Goal: Information Seeking & Learning: Learn about a topic

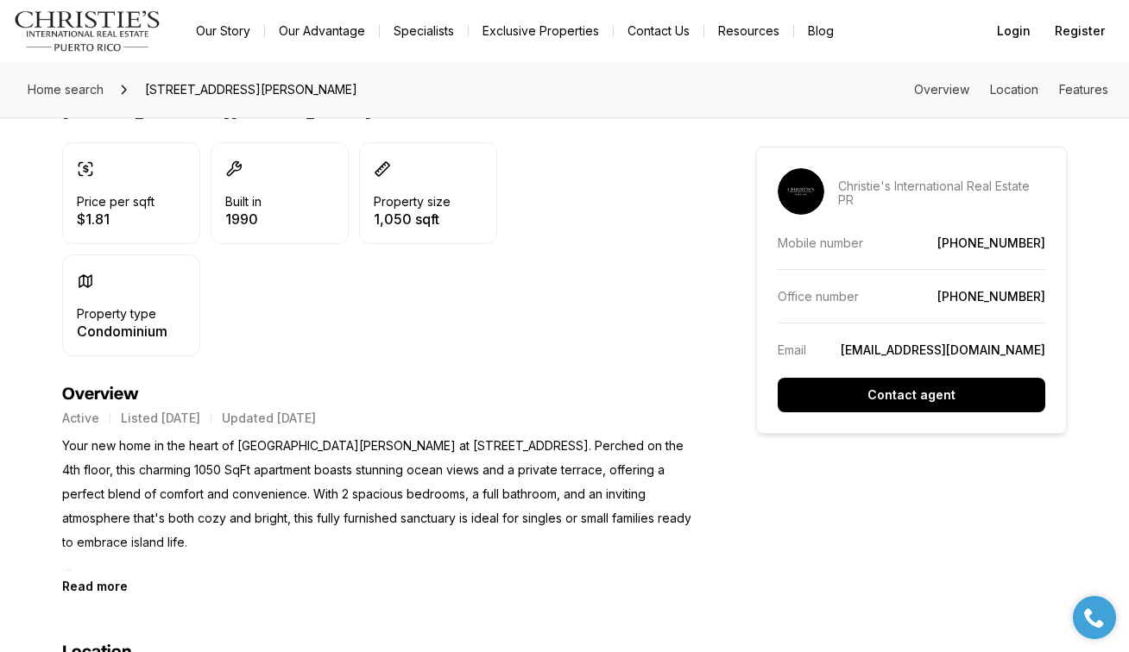
scroll to position [454, 0]
click at [633, 535] on p "Your new home in the heart of [GEOGRAPHIC_DATA][PERSON_NAME] at [STREET_ADDRESS…" at bounding box center [378, 505] width 632 height 145
click at [605, 567] on p "Your new home in the heart of [GEOGRAPHIC_DATA][PERSON_NAME] at [STREET_ADDRESS…" at bounding box center [378, 505] width 632 height 145
click at [92, 578] on b "Read more" at bounding box center [95, 585] width 66 height 15
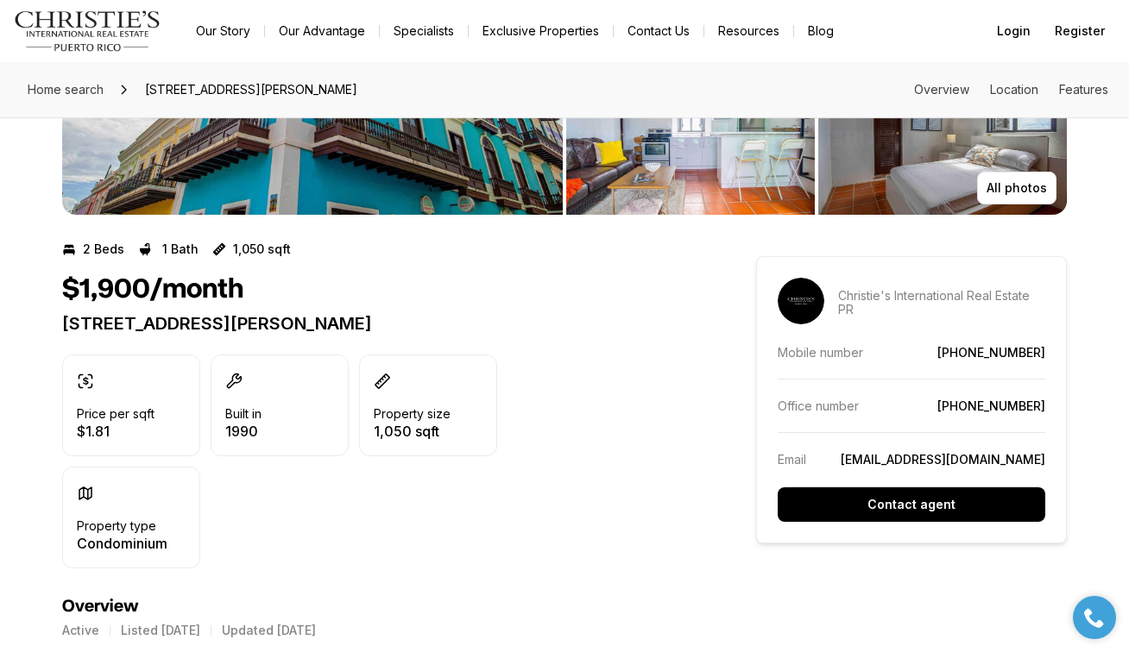
scroll to position [0, 0]
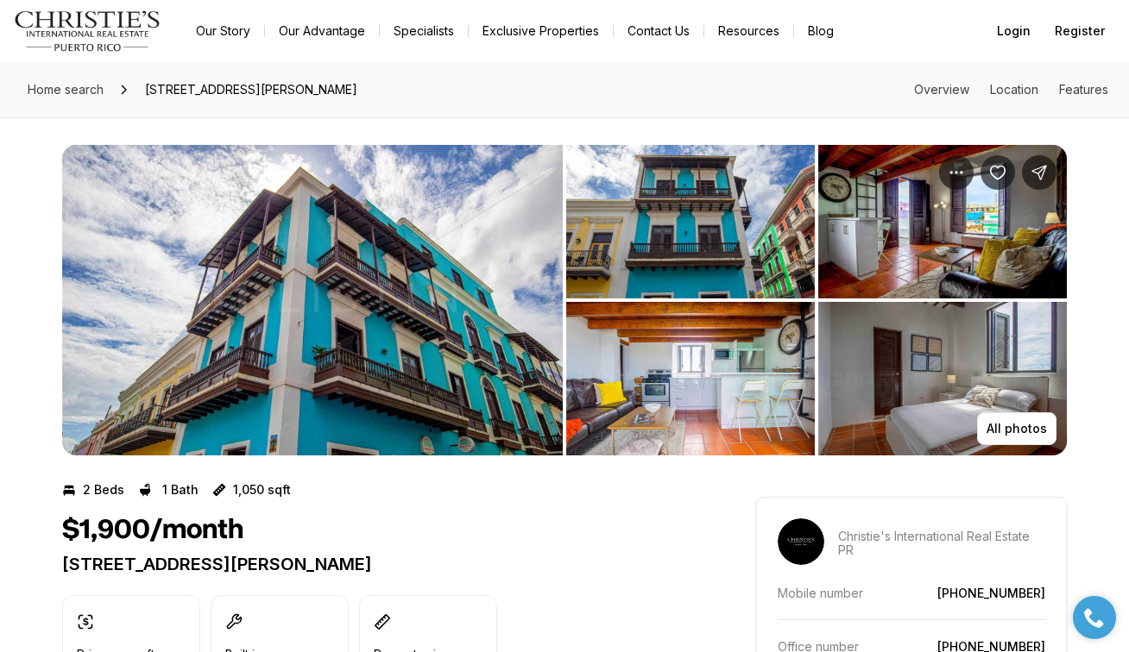
click at [437, 312] on img "View image gallery" at bounding box center [312, 300] width 501 height 311
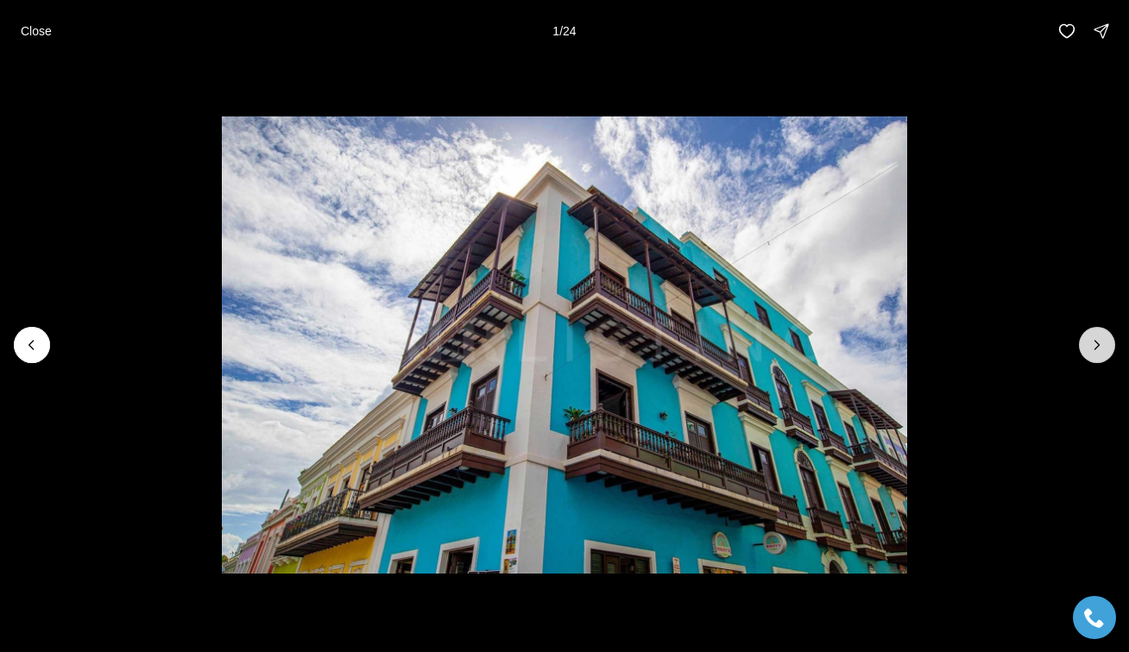
click at [1082, 338] on button "Next slide" at bounding box center [1097, 345] width 36 height 36
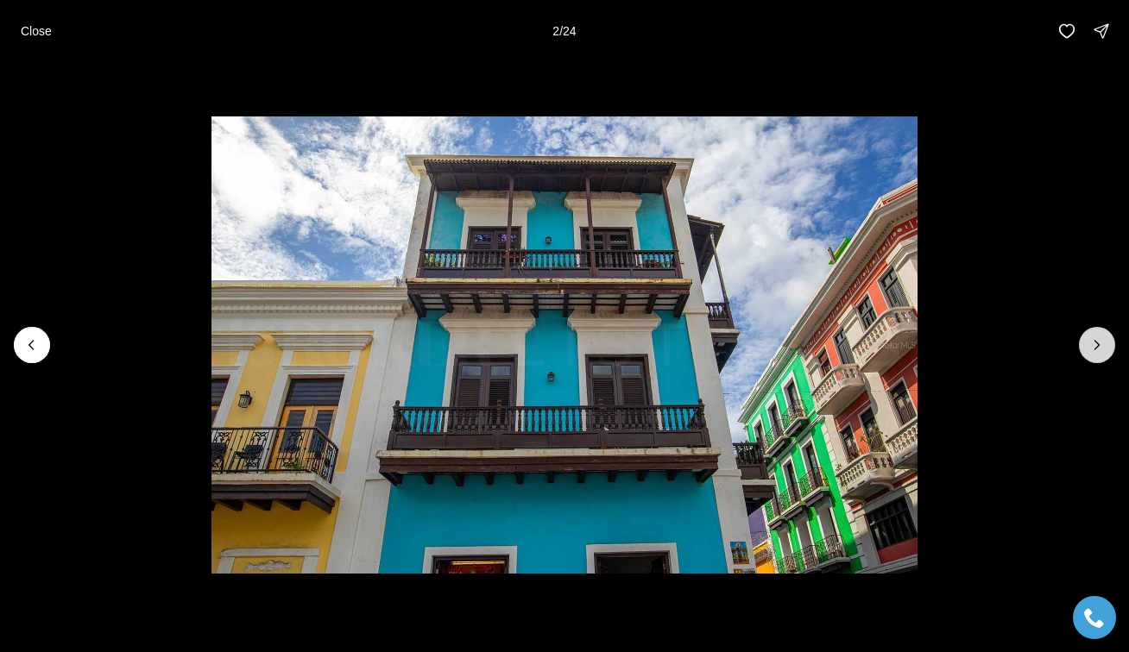
click at [1092, 341] on icon "Next slide" at bounding box center [1096, 345] width 17 height 17
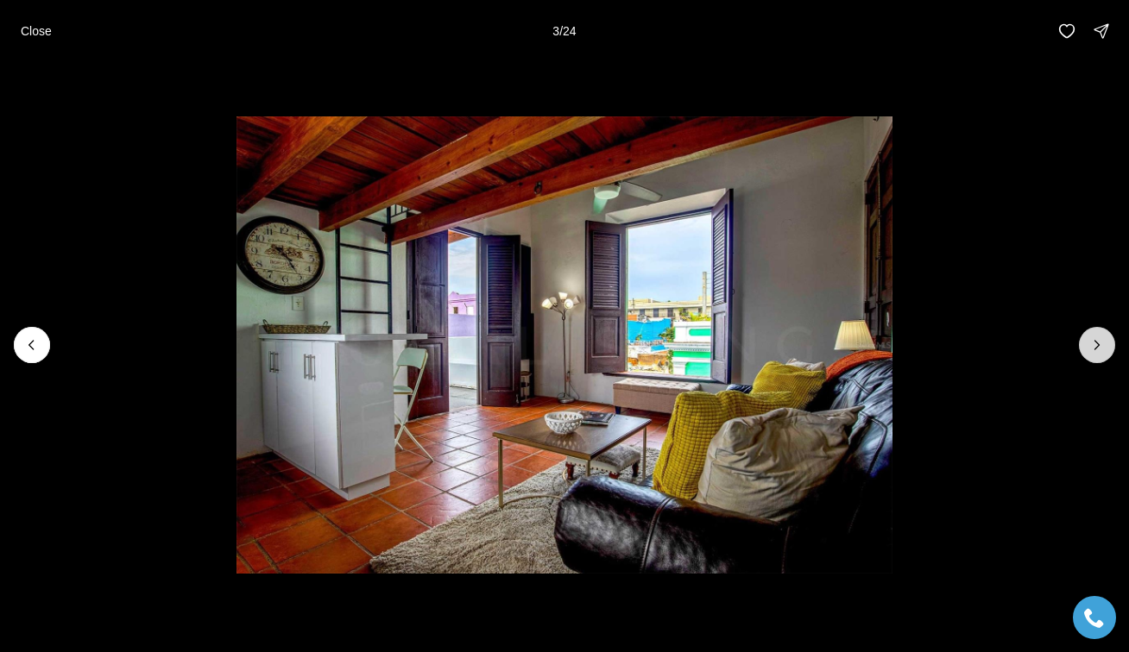
click at [1092, 341] on icon "Next slide" at bounding box center [1096, 345] width 17 height 17
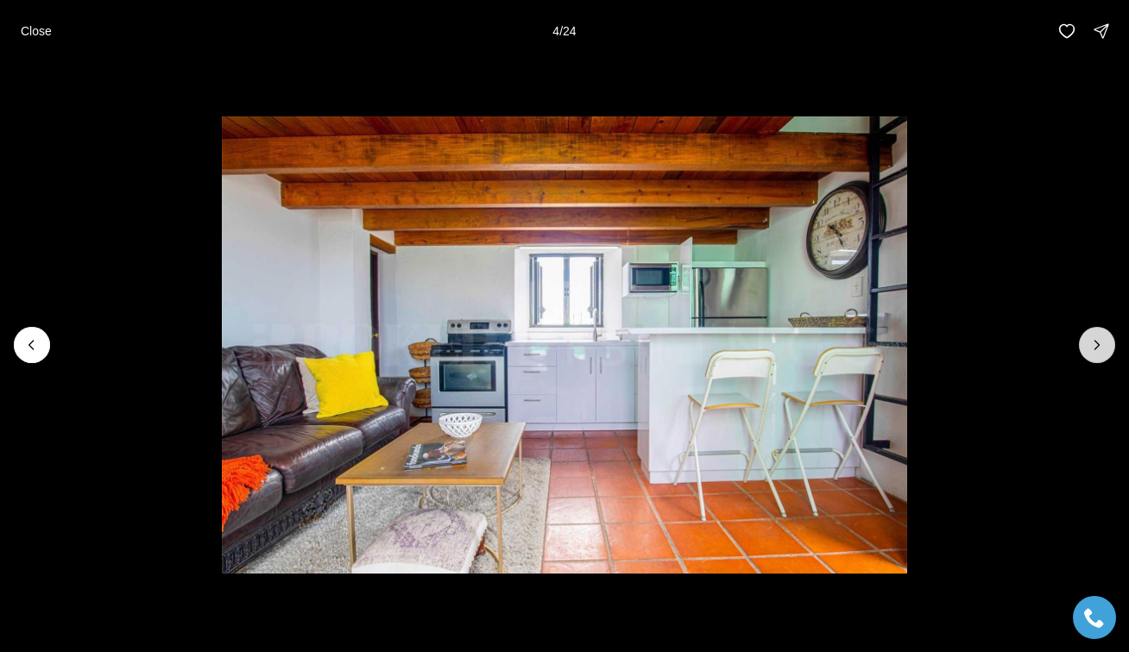
click at [1105, 344] on icon "Next slide" at bounding box center [1096, 345] width 17 height 17
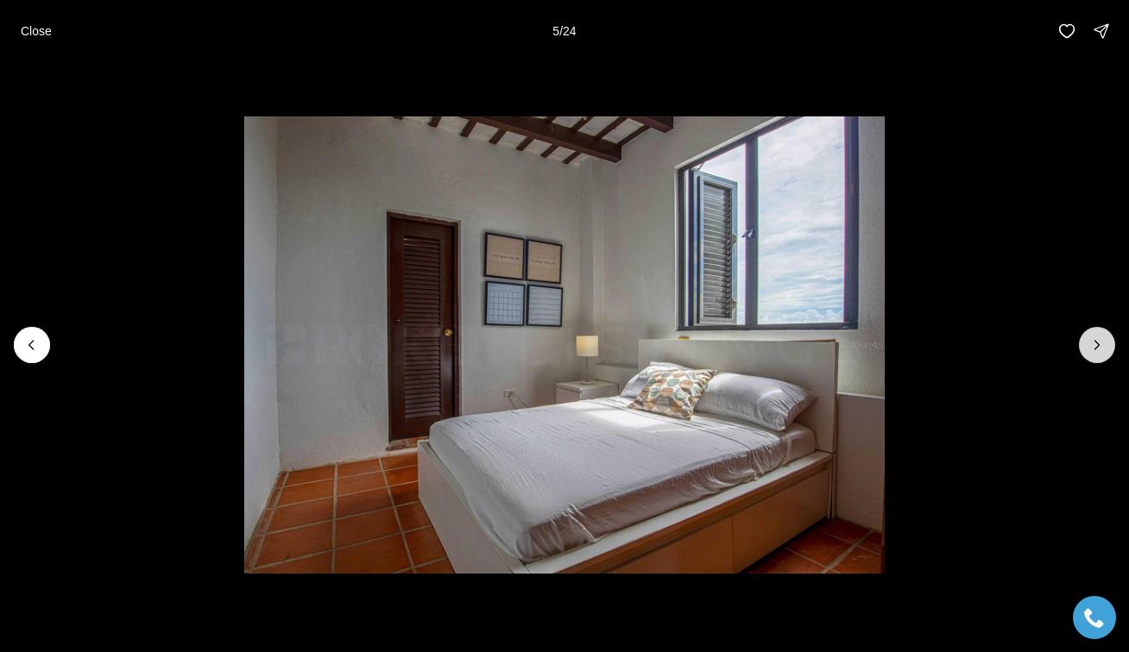
click at [1105, 344] on icon "Next slide" at bounding box center [1096, 345] width 17 height 17
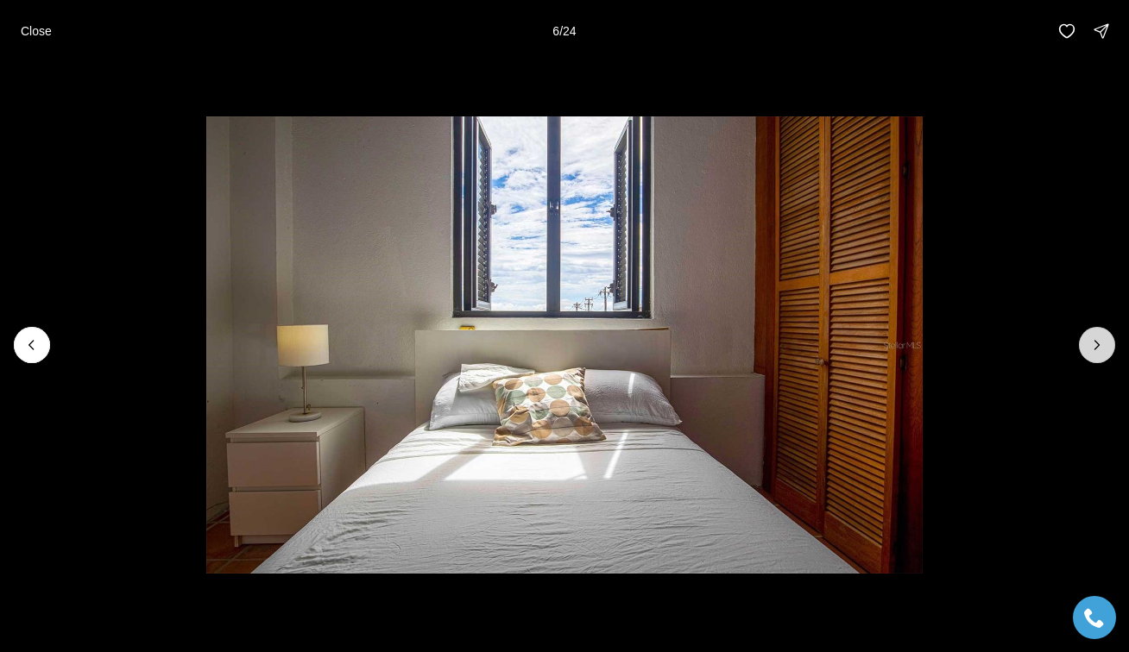
click at [1103, 344] on icon "Next slide" at bounding box center [1096, 345] width 17 height 17
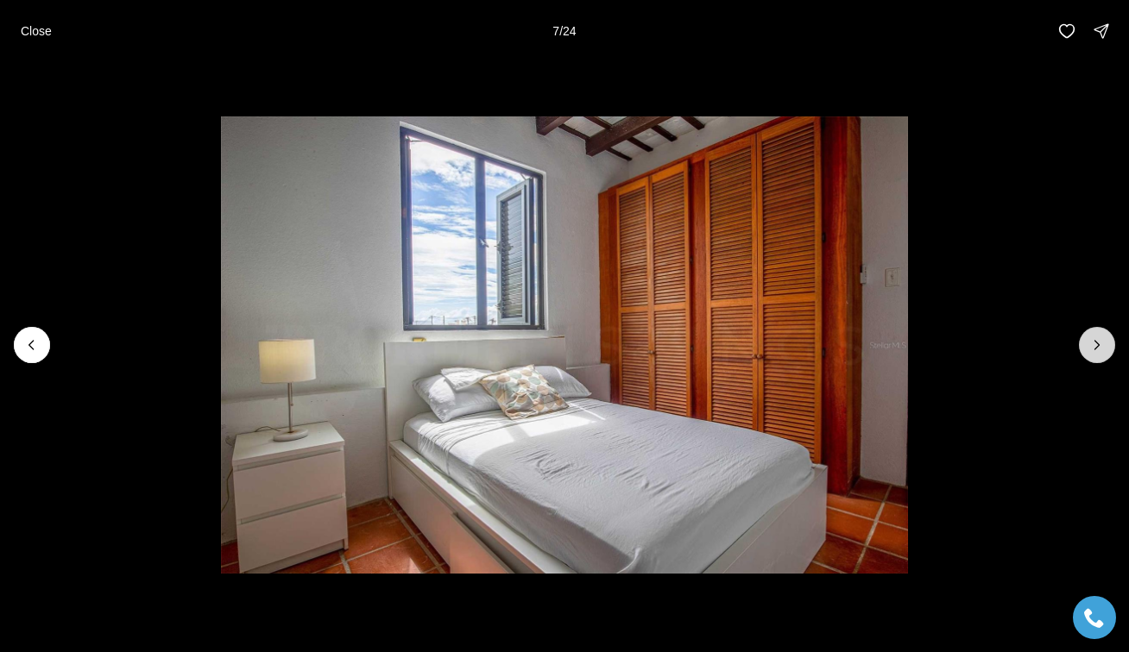
click at [1103, 344] on icon "Next slide" at bounding box center [1096, 345] width 17 height 17
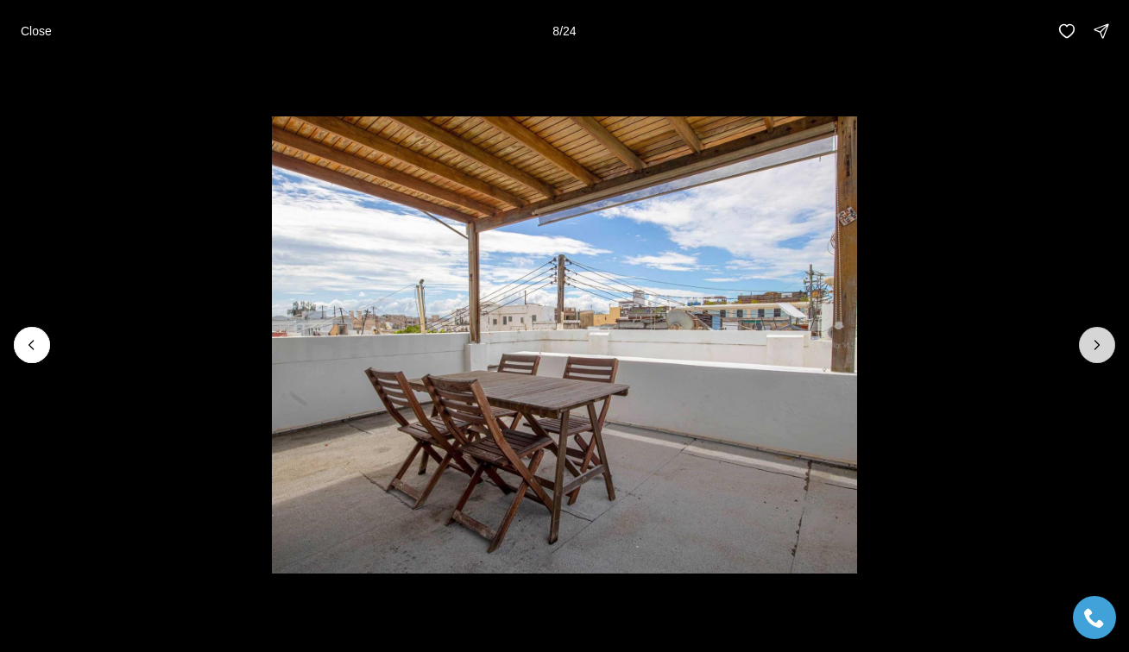
click at [1103, 344] on icon "Next slide" at bounding box center [1096, 345] width 17 height 17
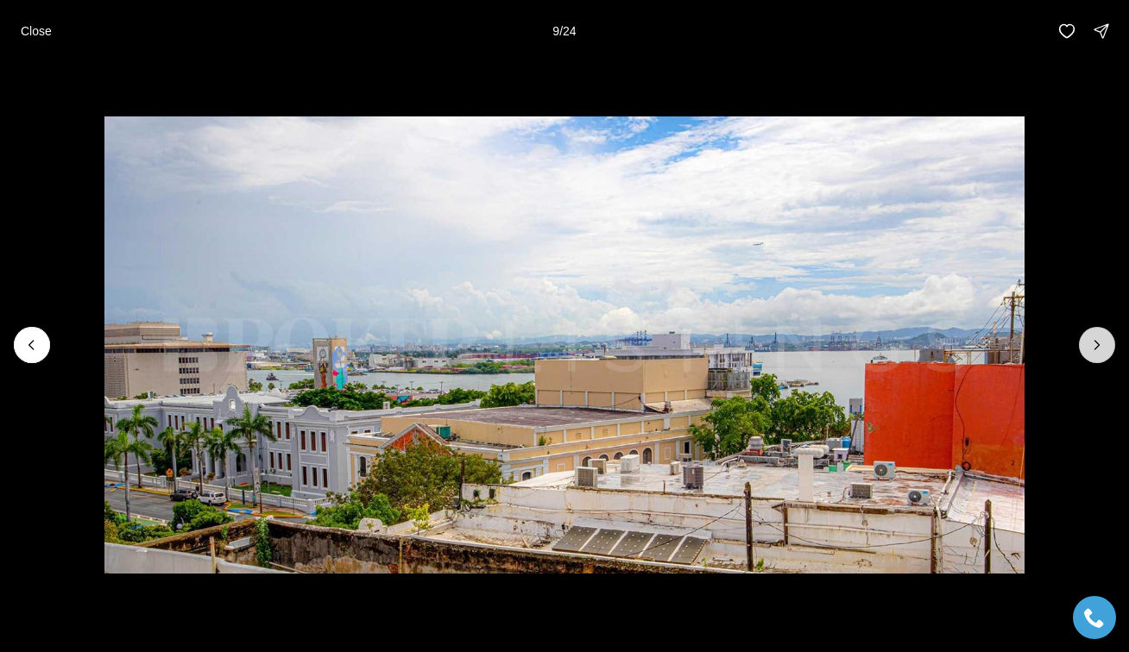
click at [1102, 344] on icon "Next slide" at bounding box center [1096, 345] width 17 height 17
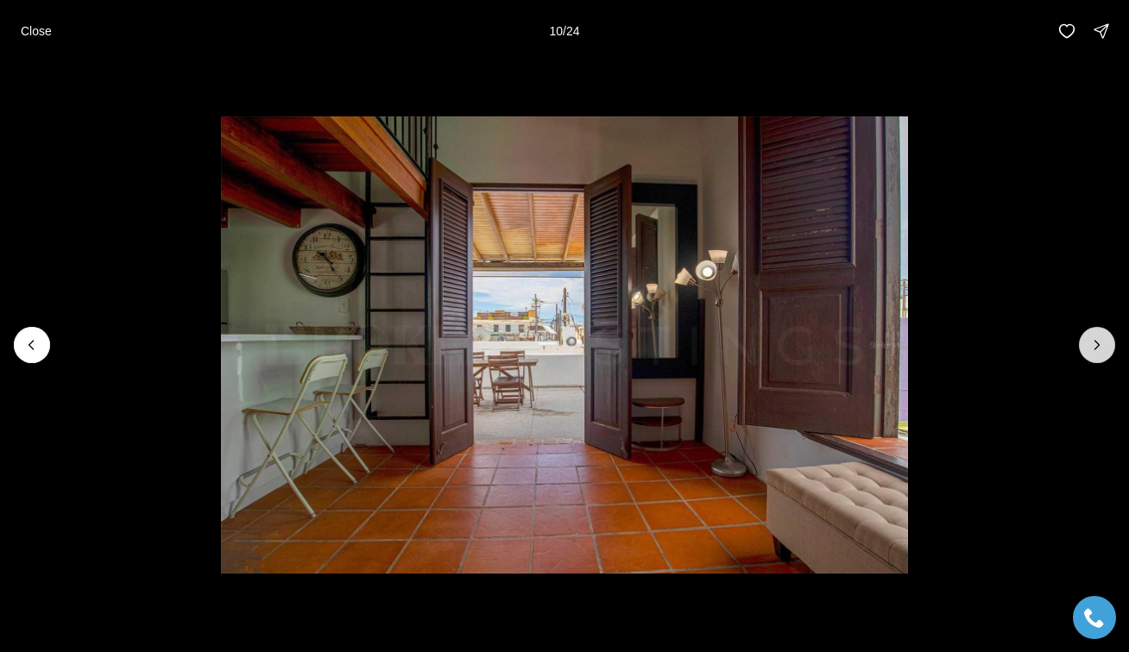
click at [1102, 344] on icon "Next slide" at bounding box center [1096, 345] width 17 height 17
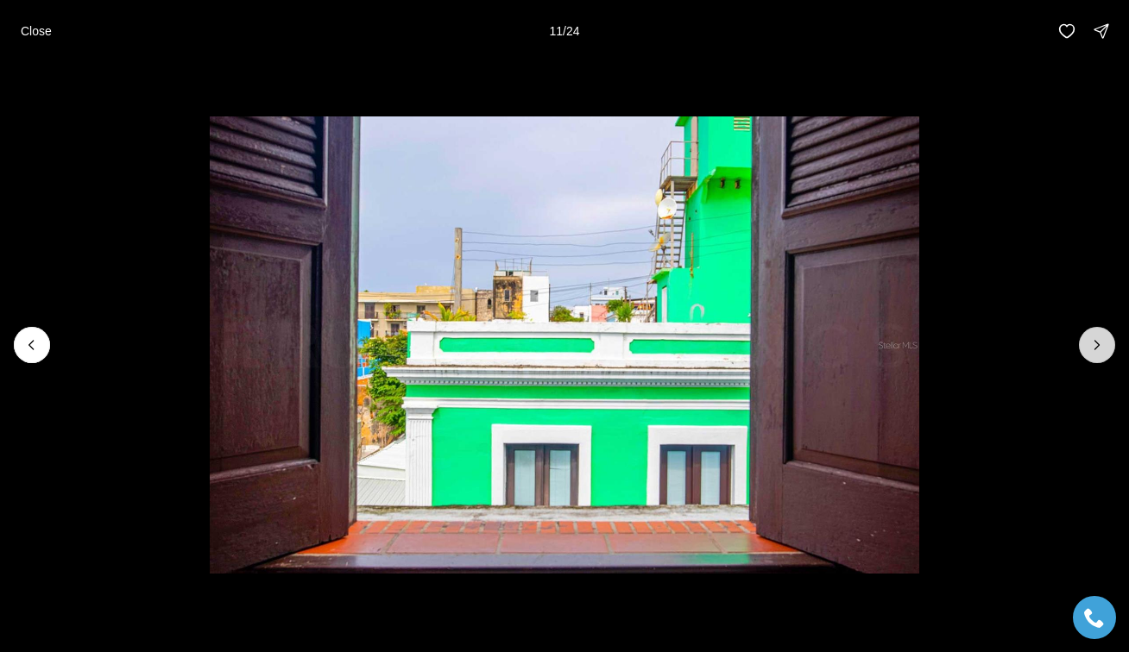
click at [1103, 344] on icon "Next slide" at bounding box center [1096, 345] width 17 height 17
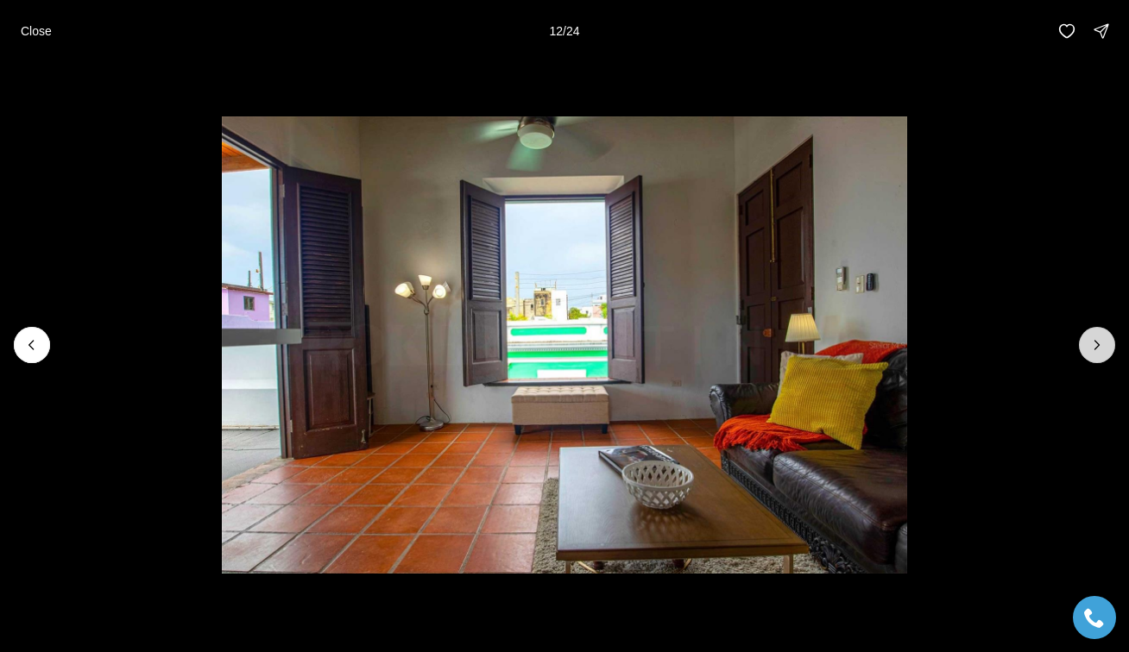
click at [1103, 344] on icon "Next slide" at bounding box center [1096, 345] width 17 height 17
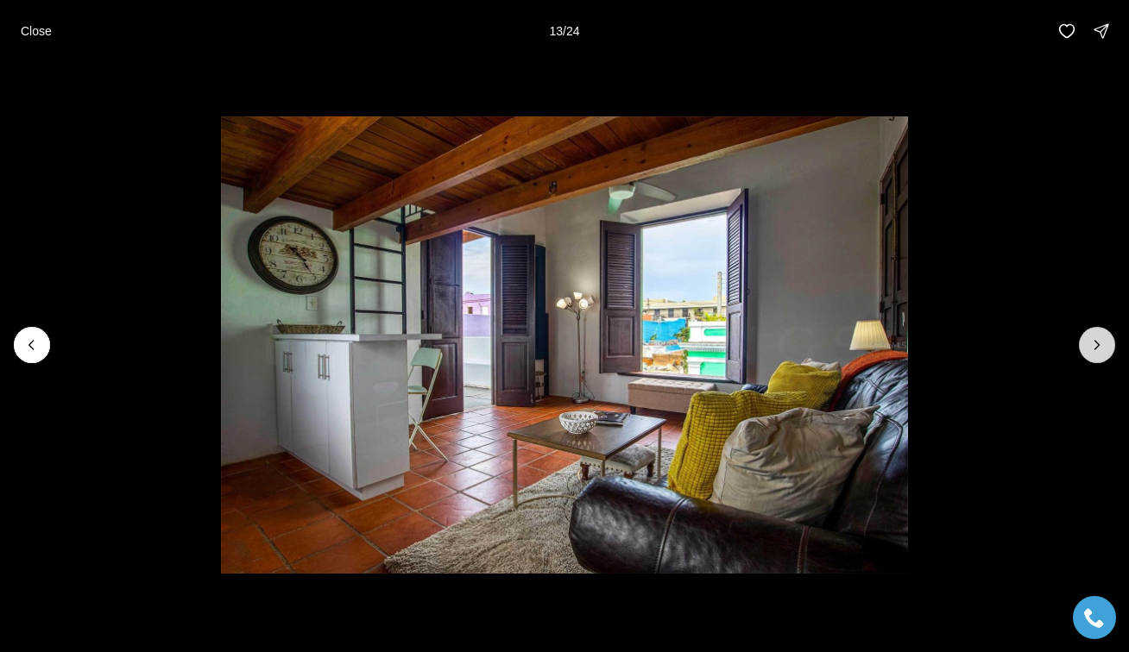
click at [1104, 345] on icon "Next slide" at bounding box center [1096, 345] width 17 height 17
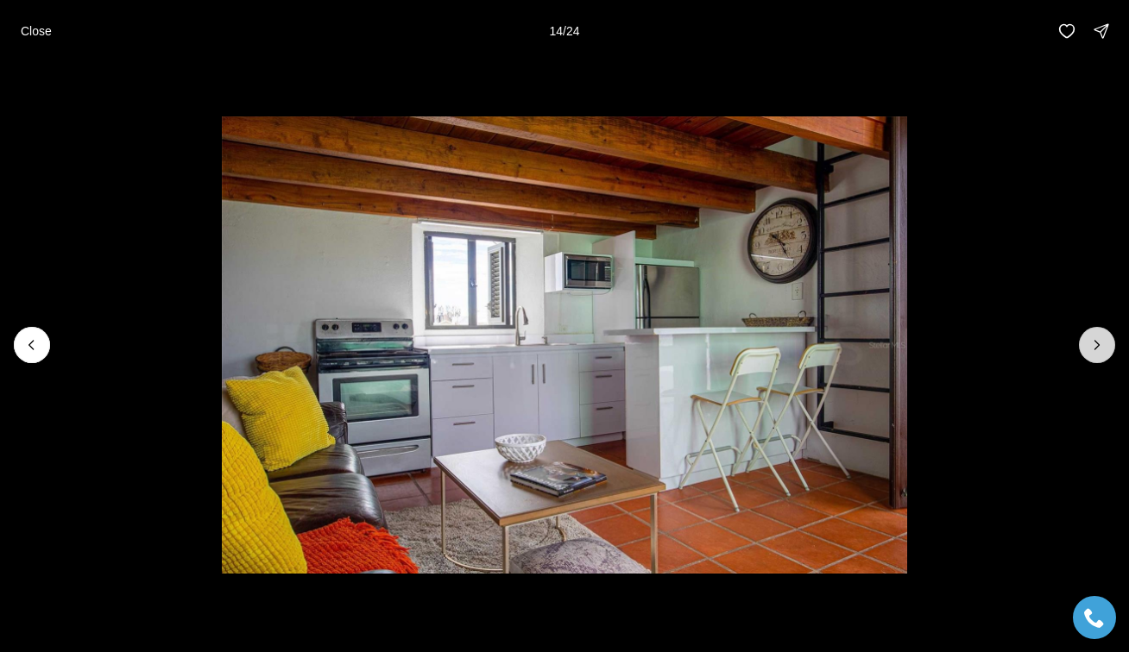
click at [1104, 345] on icon "Next slide" at bounding box center [1096, 345] width 17 height 17
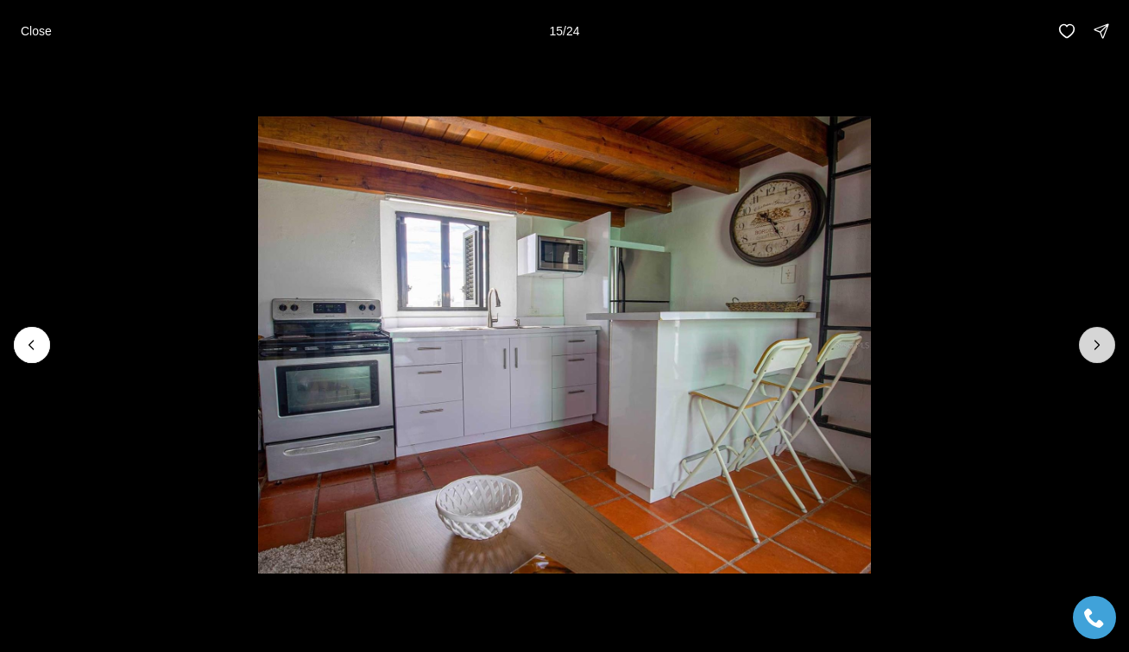
click at [1104, 346] on icon "Next slide" at bounding box center [1096, 345] width 17 height 17
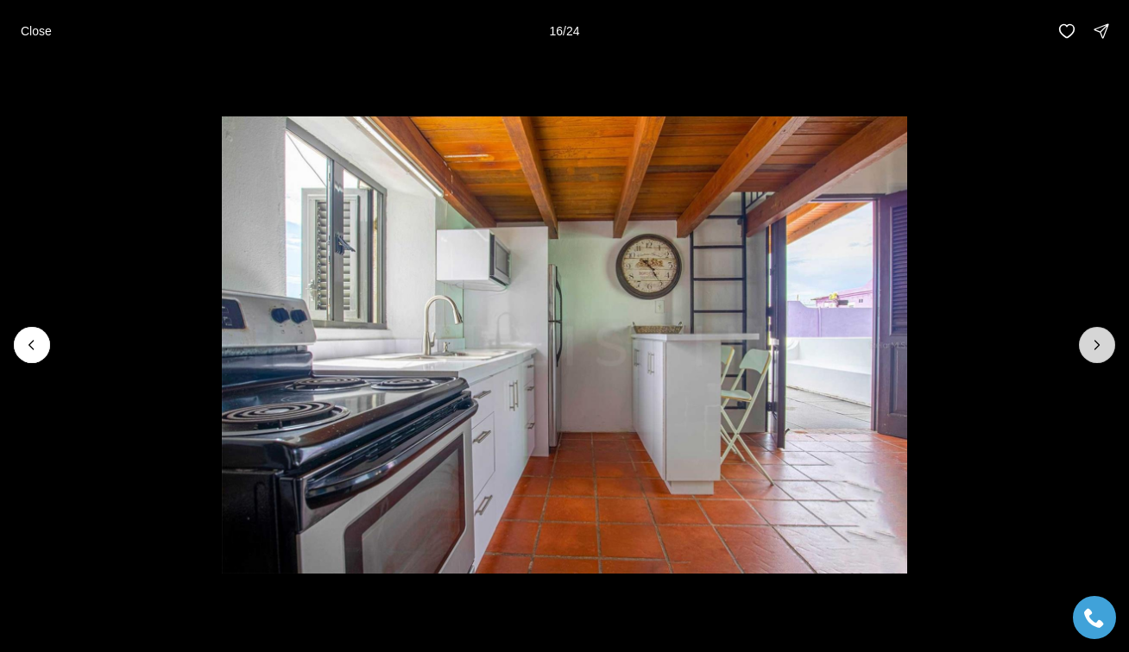
click at [1104, 346] on icon "Next slide" at bounding box center [1096, 345] width 17 height 17
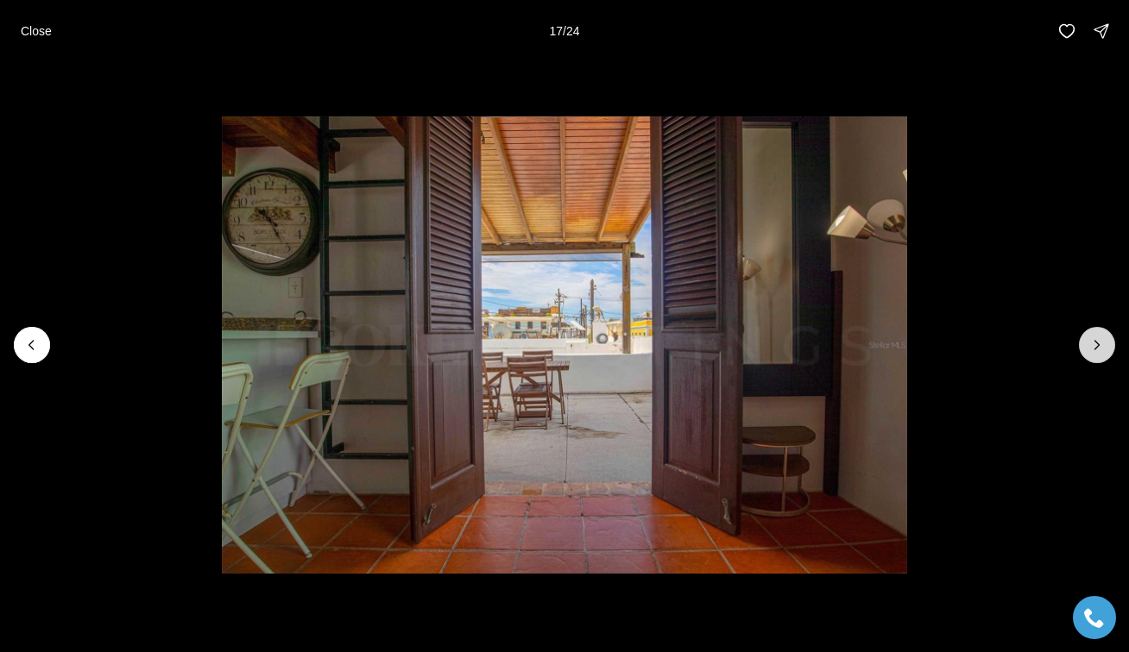
click at [1108, 346] on button "Next slide" at bounding box center [1097, 345] width 36 height 36
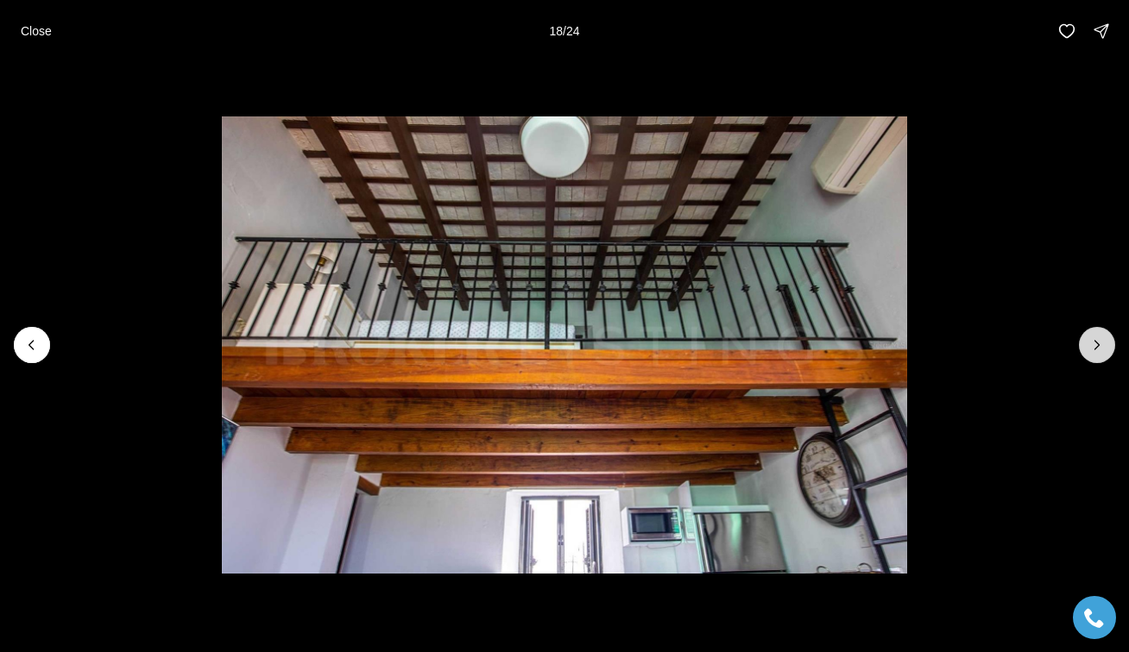
click at [1110, 346] on button "Next slide" at bounding box center [1097, 345] width 36 height 36
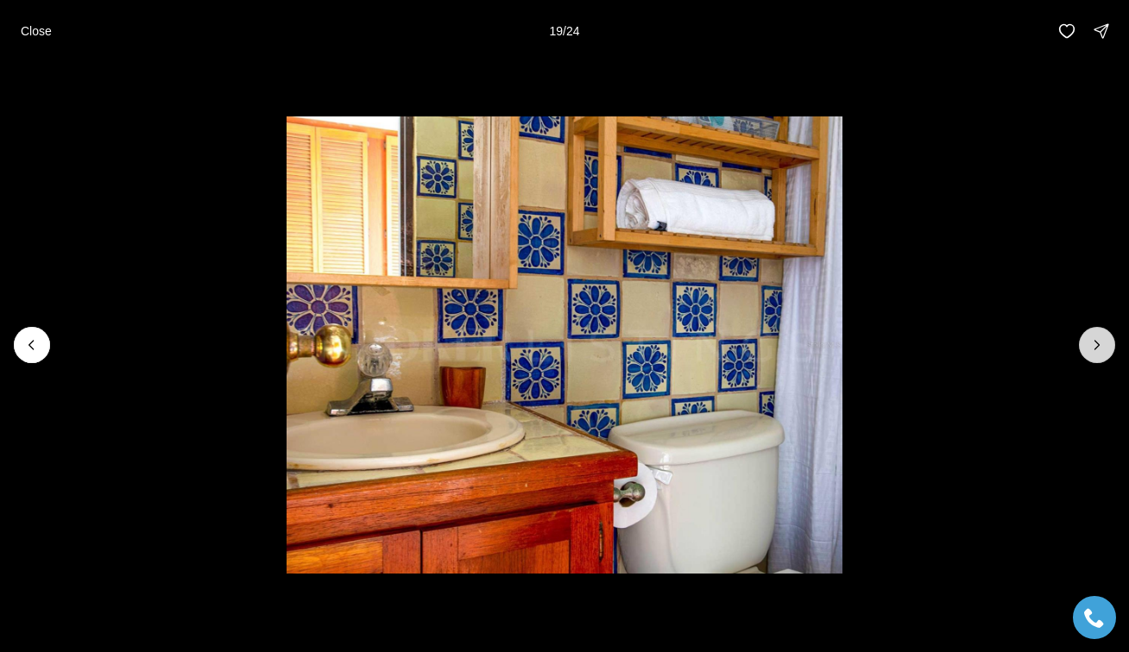
click at [1110, 346] on button "Next slide" at bounding box center [1097, 345] width 36 height 36
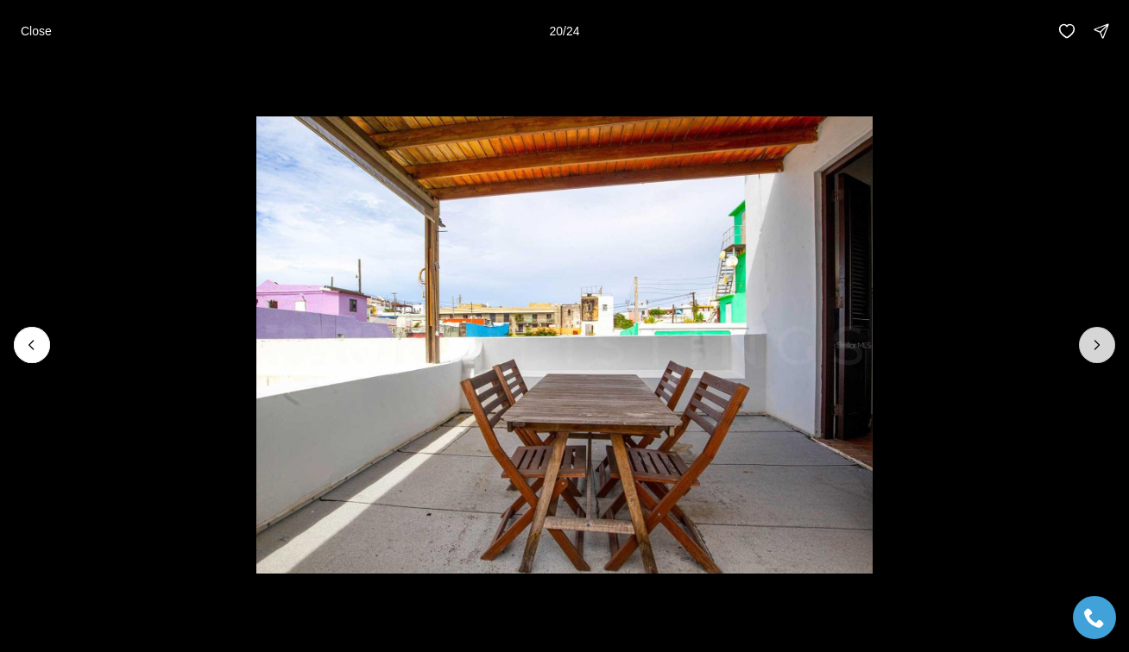
click at [1110, 346] on button "Next slide" at bounding box center [1097, 345] width 36 height 36
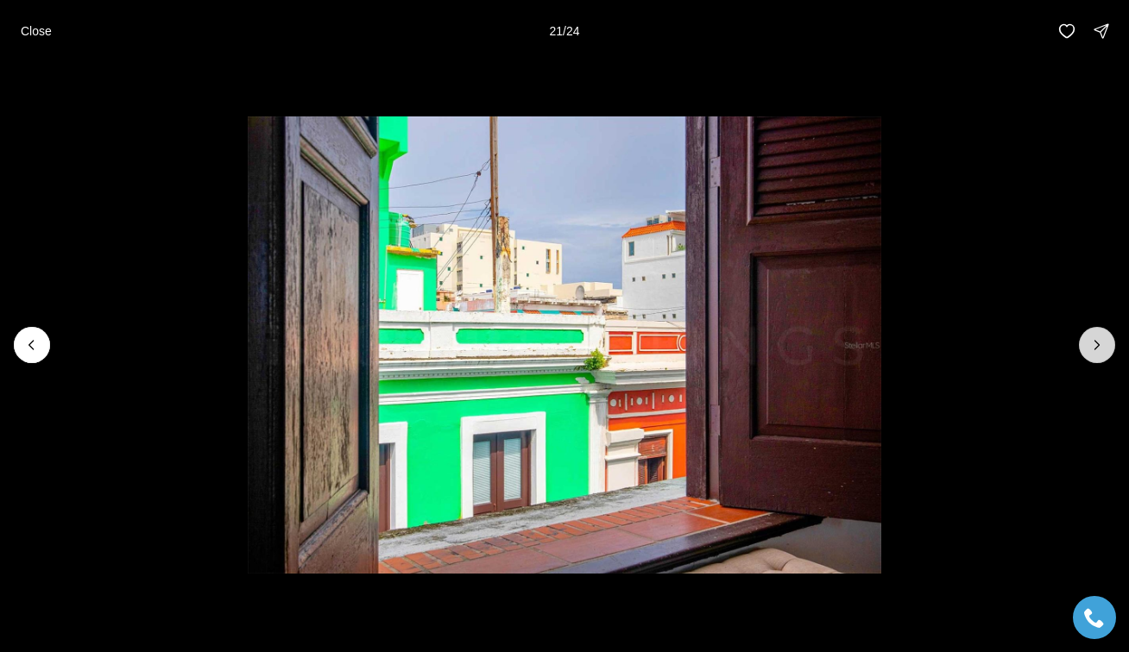
click at [1110, 346] on button "Next slide" at bounding box center [1097, 345] width 36 height 36
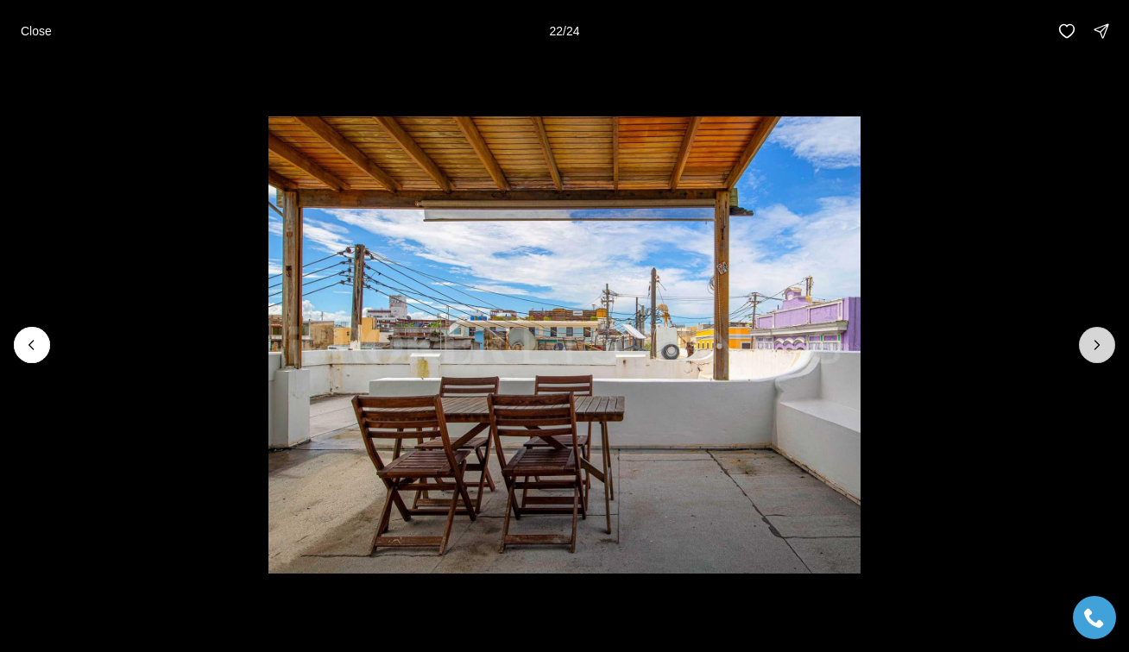
click at [1110, 346] on button "Next slide" at bounding box center [1097, 345] width 36 height 36
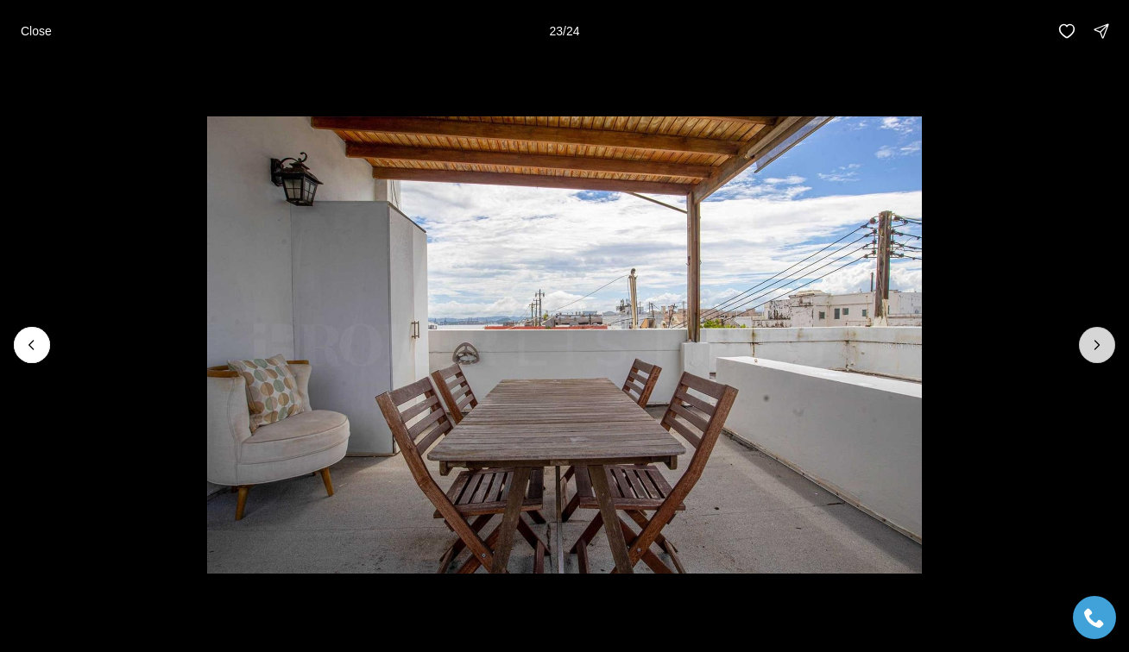
click at [1109, 346] on button "Next slide" at bounding box center [1097, 345] width 36 height 36
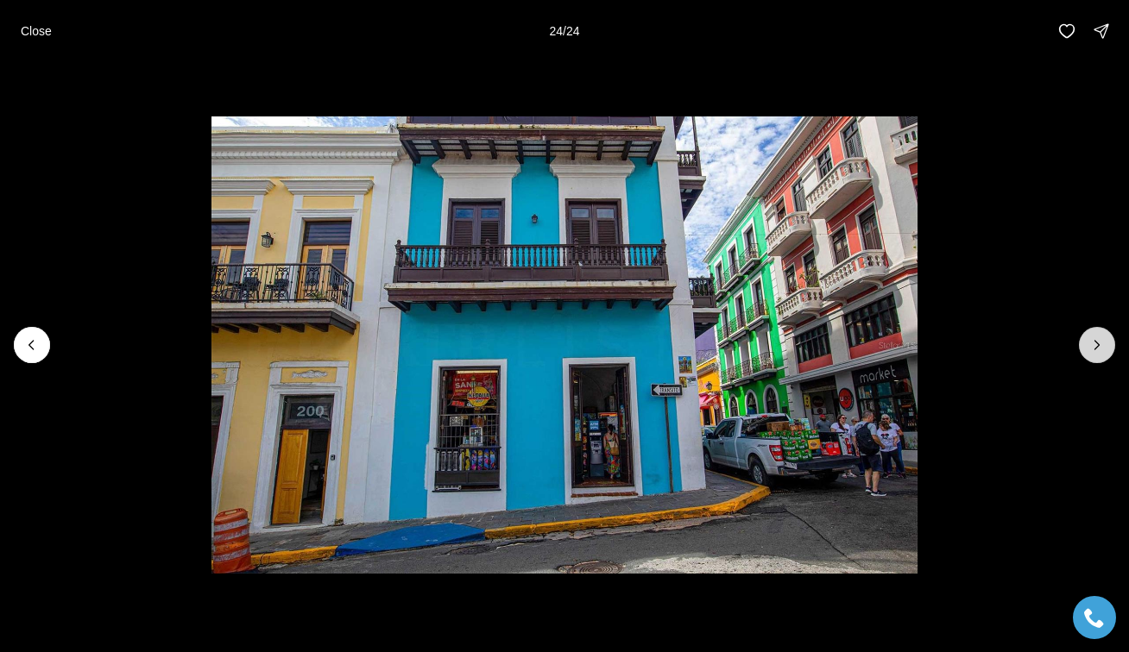
click at [1109, 346] on div at bounding box center [1097, 345] width 36 height 36
click at [1102, 346] on div at bounding box center [1097, 345] width 36 height 36
click at [1044, 242] on li "24 of 24" at bounding box center [564, 345] width 1129 height 566
click at [25, 52] on div "Close 24 / 24" at bounding box center [564, 31] width 1129 height 62
click at [27, 42] on button "Close" at bounding box center [36, 31] width 52 height 35
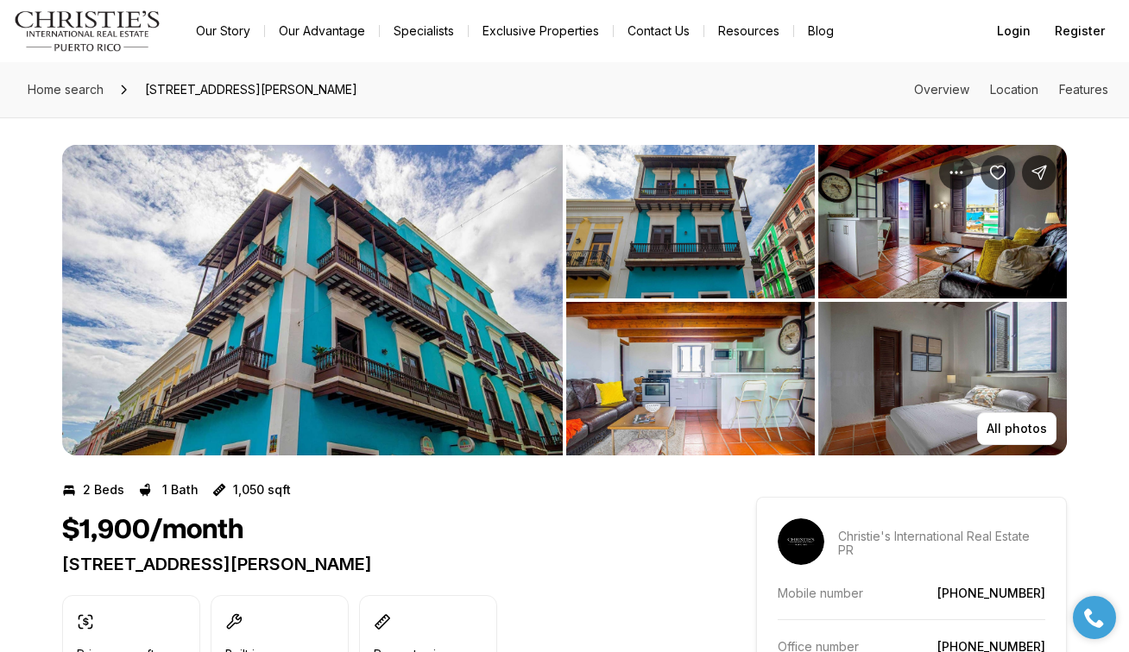
click at [731, 337] on img "View image gallery" at bounding box center [690, 379] width 249 height 154
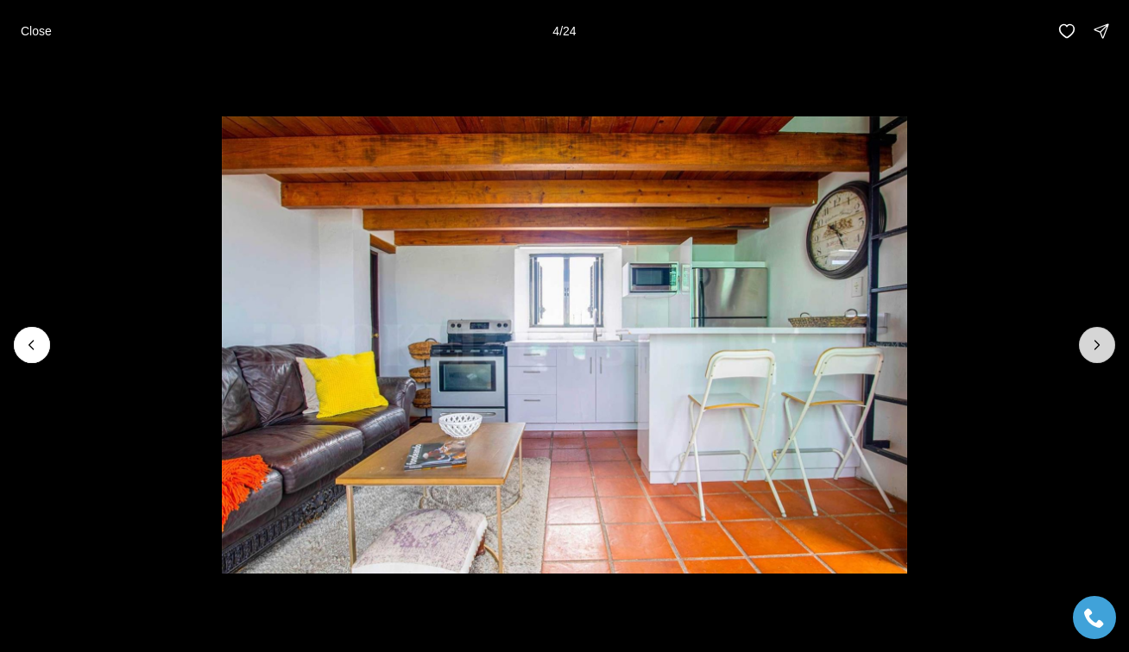
click at [1088, 344] on icon "Next slide" at bounding box center [1096, 345] width 17 height 17
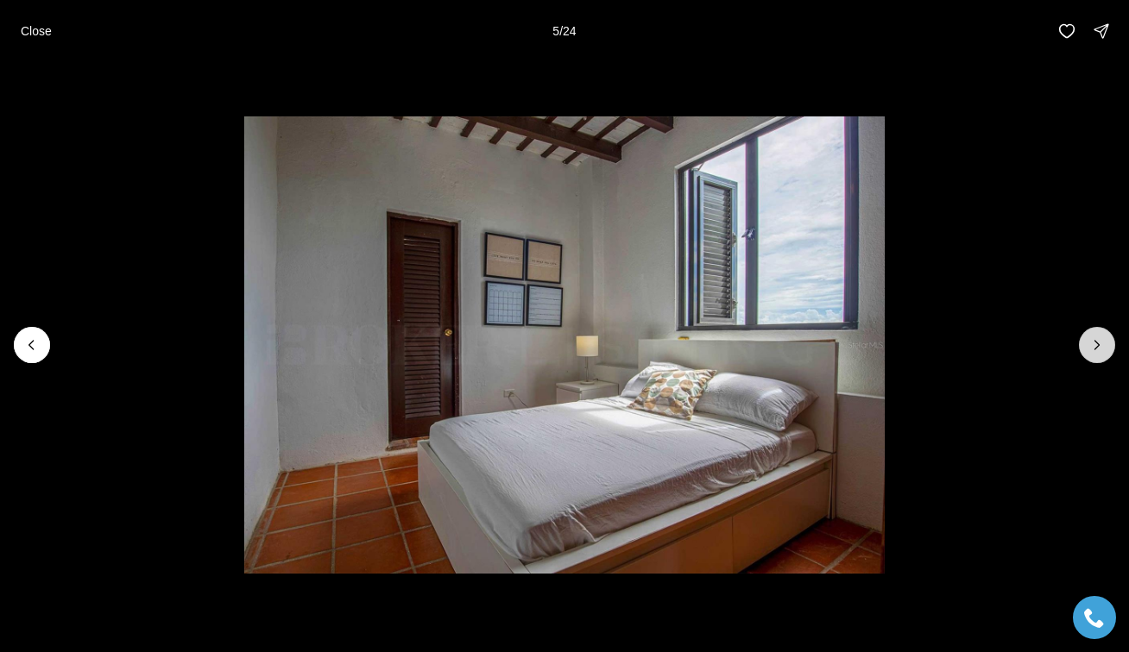
click at [1099, 344] on icon "Next slide" at bounding box center [1096, 345] width 17 height 17
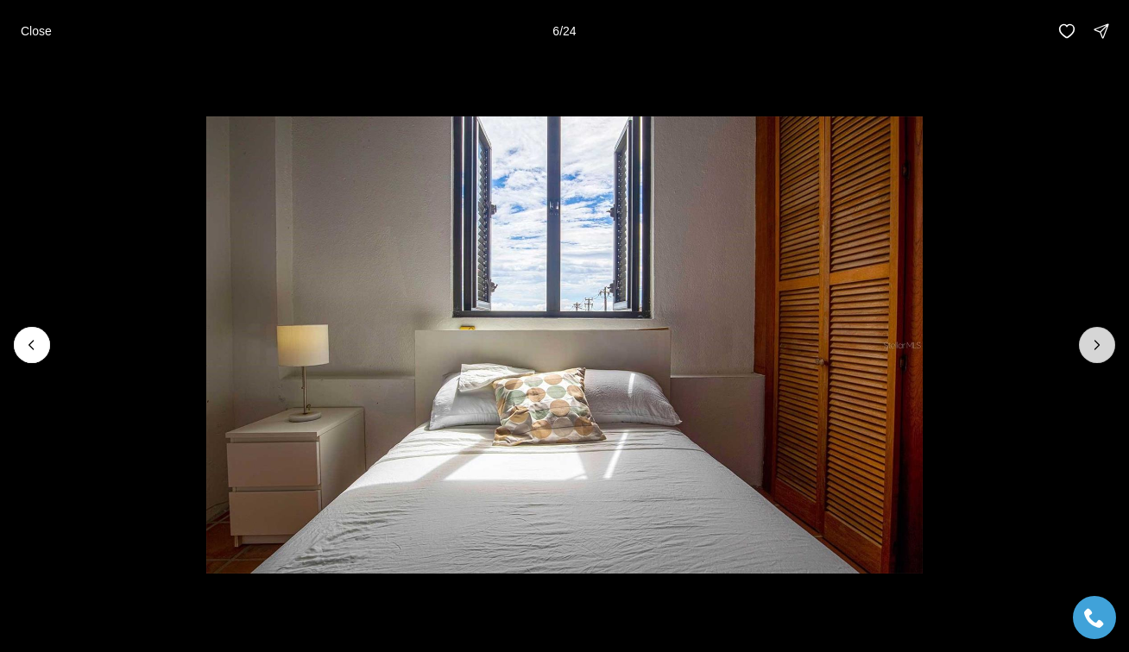
click at [1099, 343] on icon "Next slide" at bounding box center [1096, 345] width 17 height 17
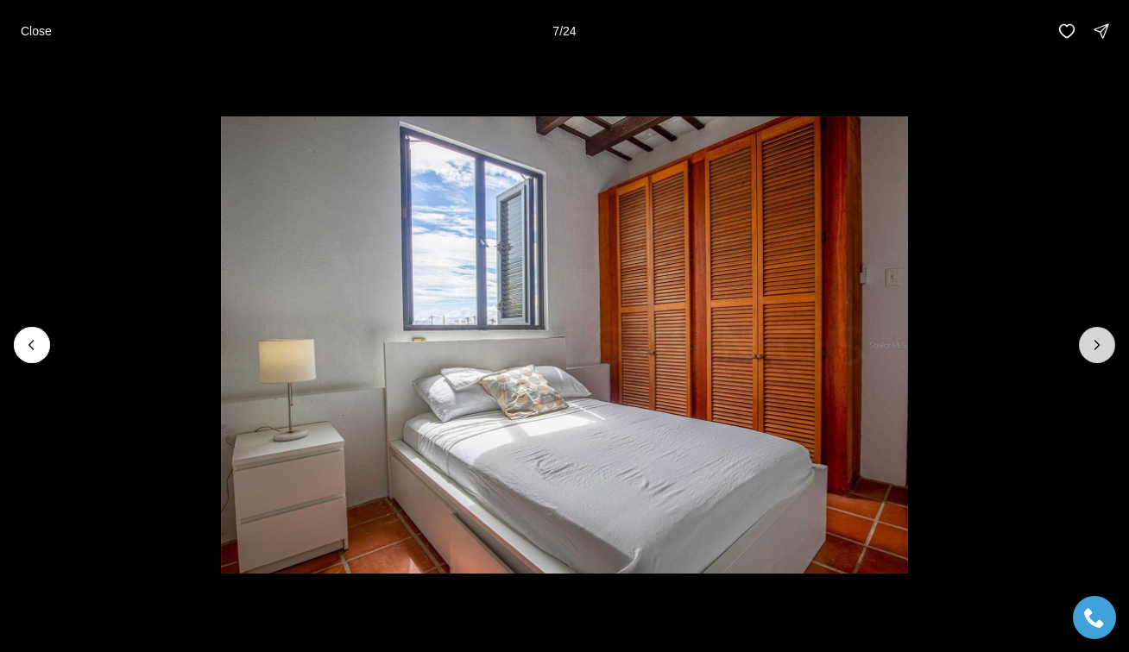
click at [1102, 343] on icon "Next slide" at bounding box center [1096, 345] width 17 height 17
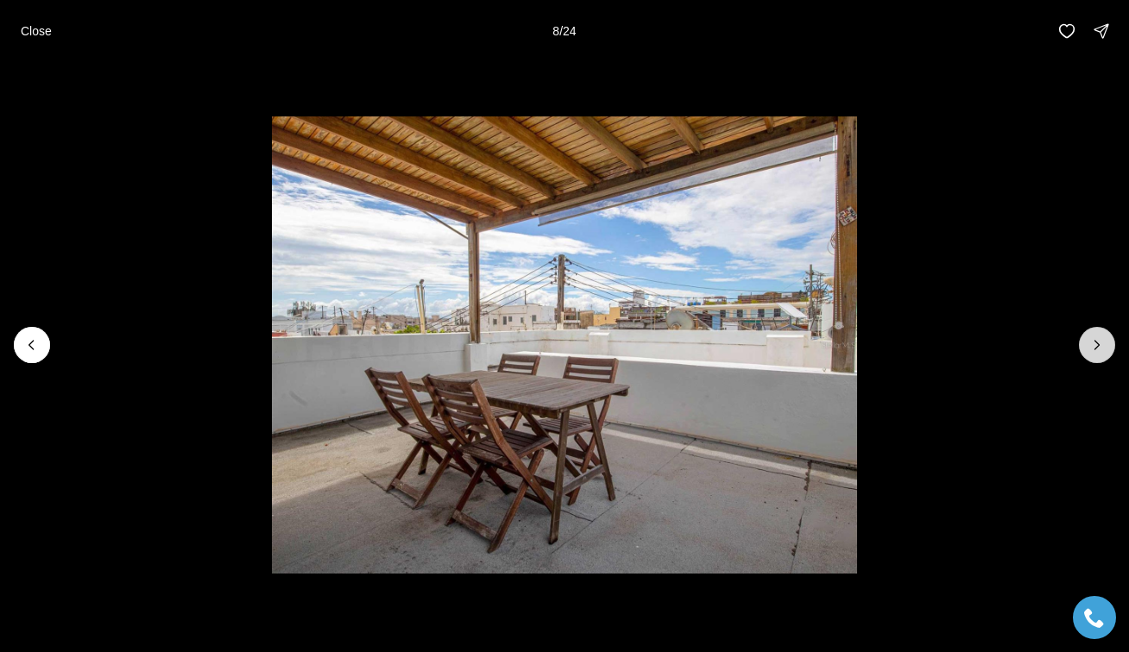
click at [1102, 343] on icon "Next slide" at bounding box center [1096, 345] width 17 height 17
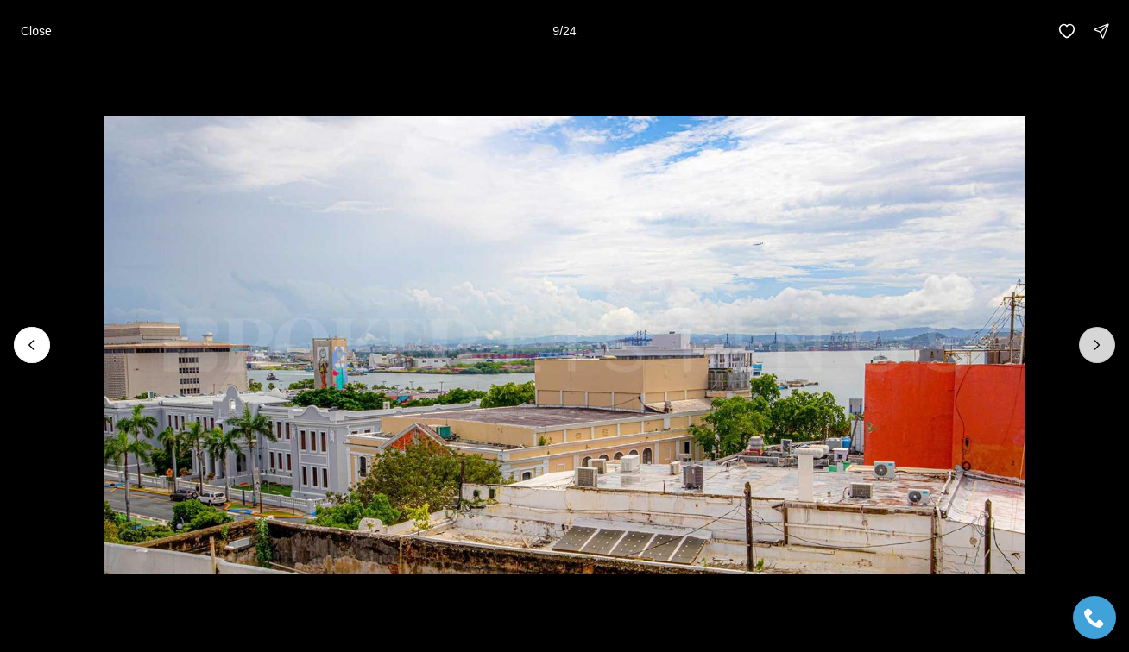
click at [1103, 343] on icon "Next slide" at bounding box center [1096, 345] width 17 height 17
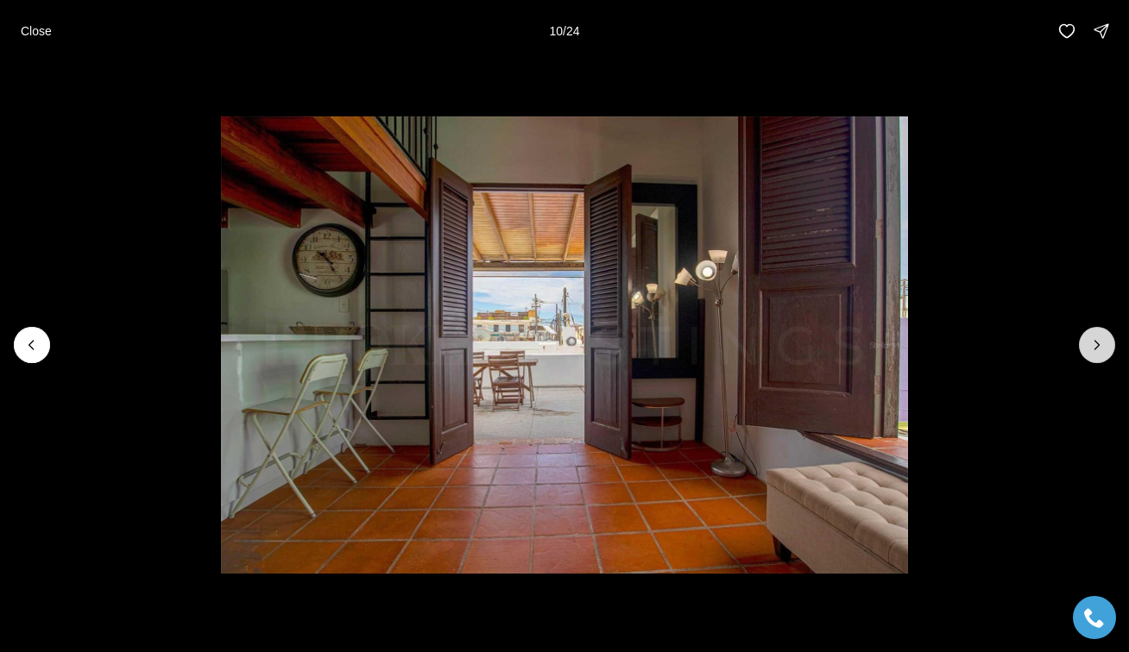
click at [1104, 344] on icon "Next slide" at bounding box center [1096, 345] width 17 height 17
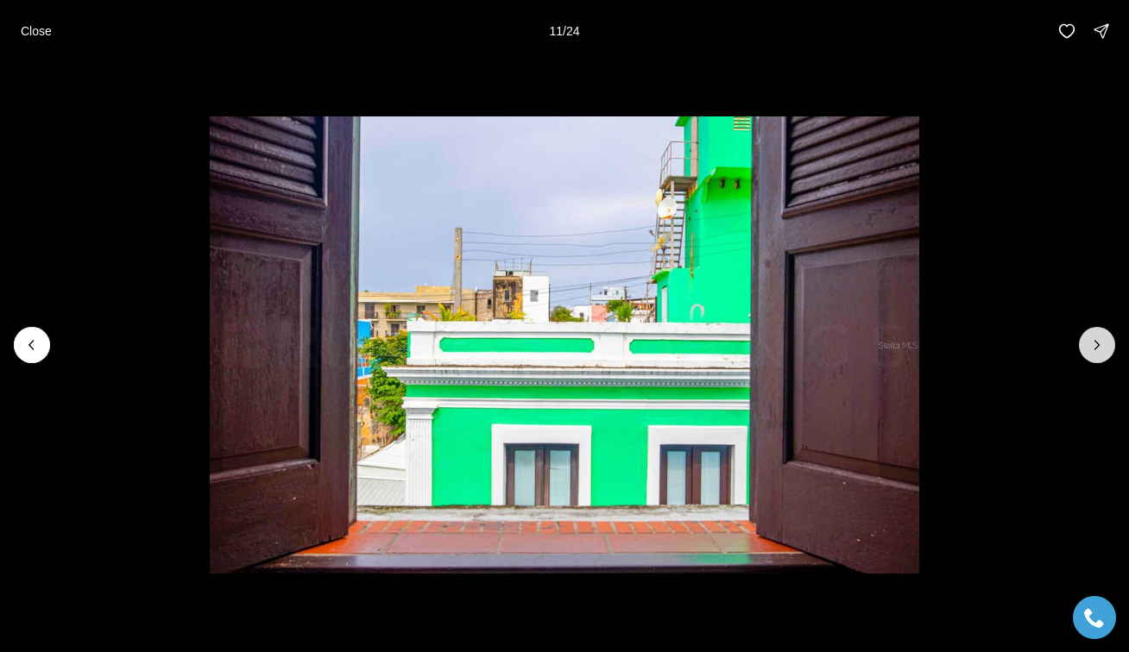
click at [1108, 346] on button "Next slide" at bounding box center [1097, 345] width 36 height 36
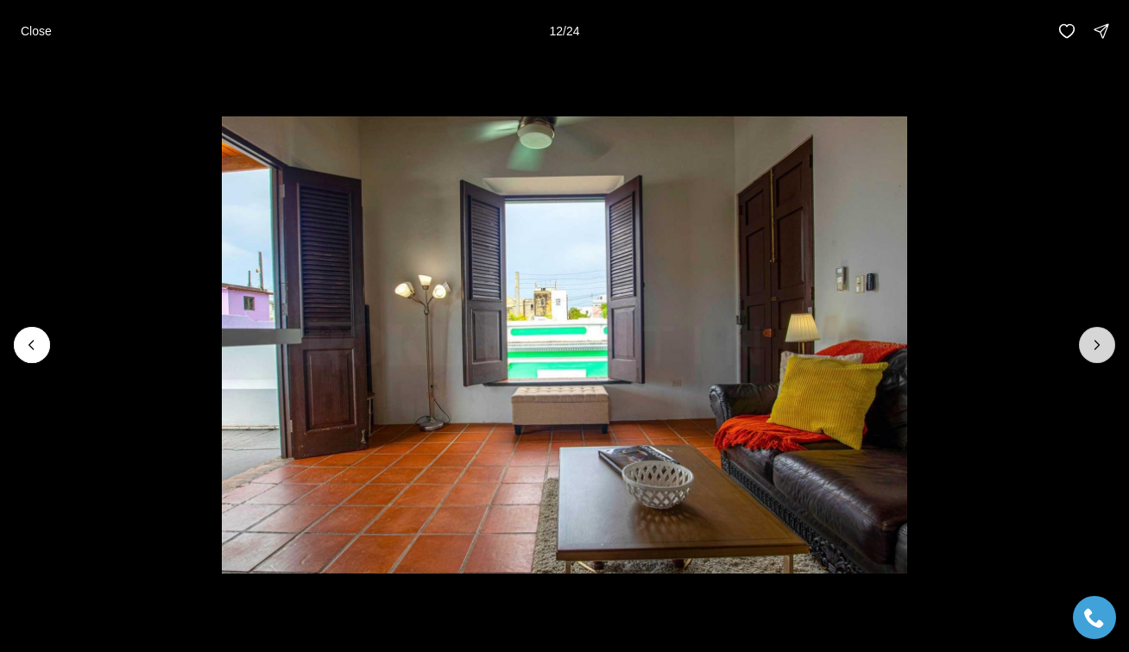
click at [1104, 346] on icon "Next slide" at bounding box center [1096, 345] width 17 height 17
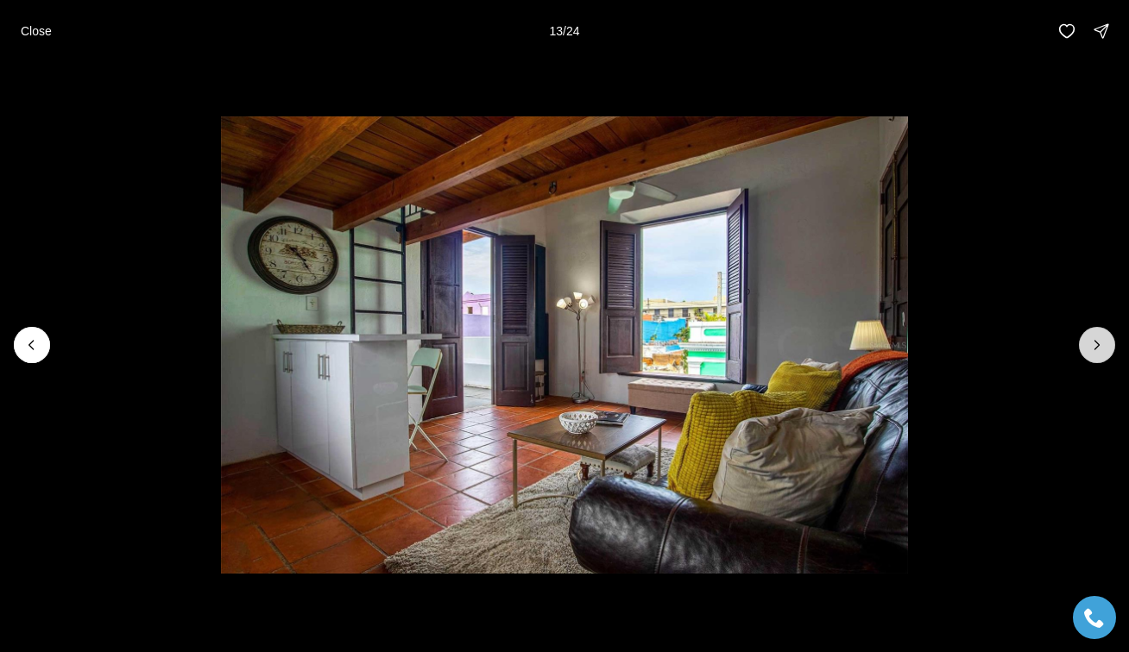
click at [1104, 346] on icon "Next slide" at bounding box center [1096, 345] width 17 height 17
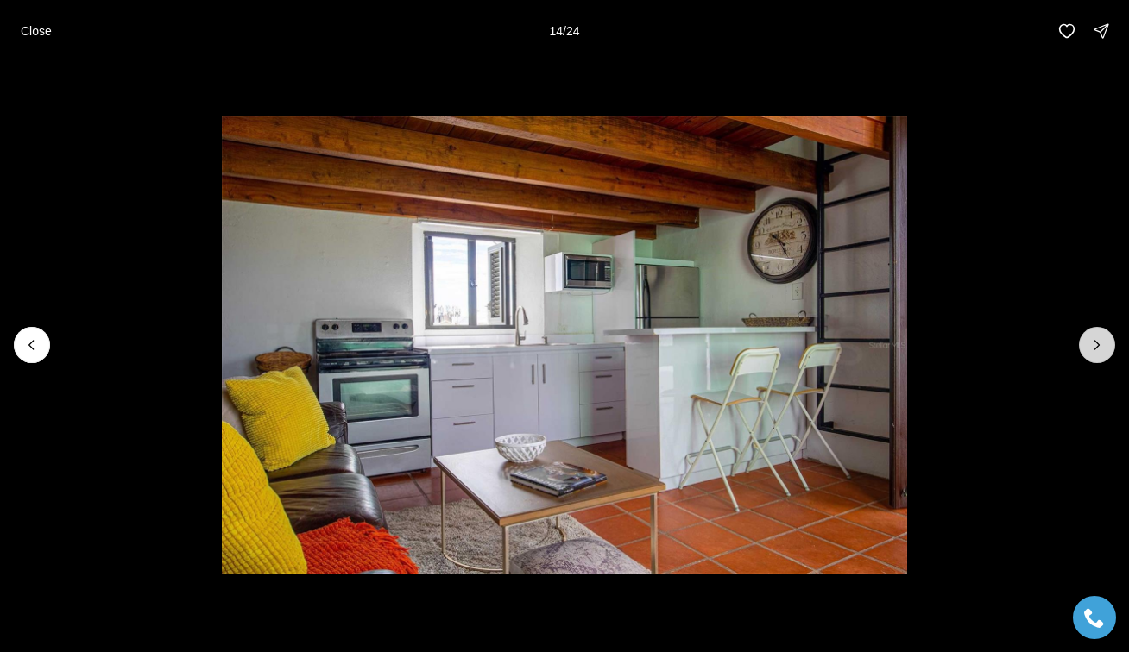
click at [1104, 346] on icon "Next slide" at bounding box center [1096, 345] width 17 height 17
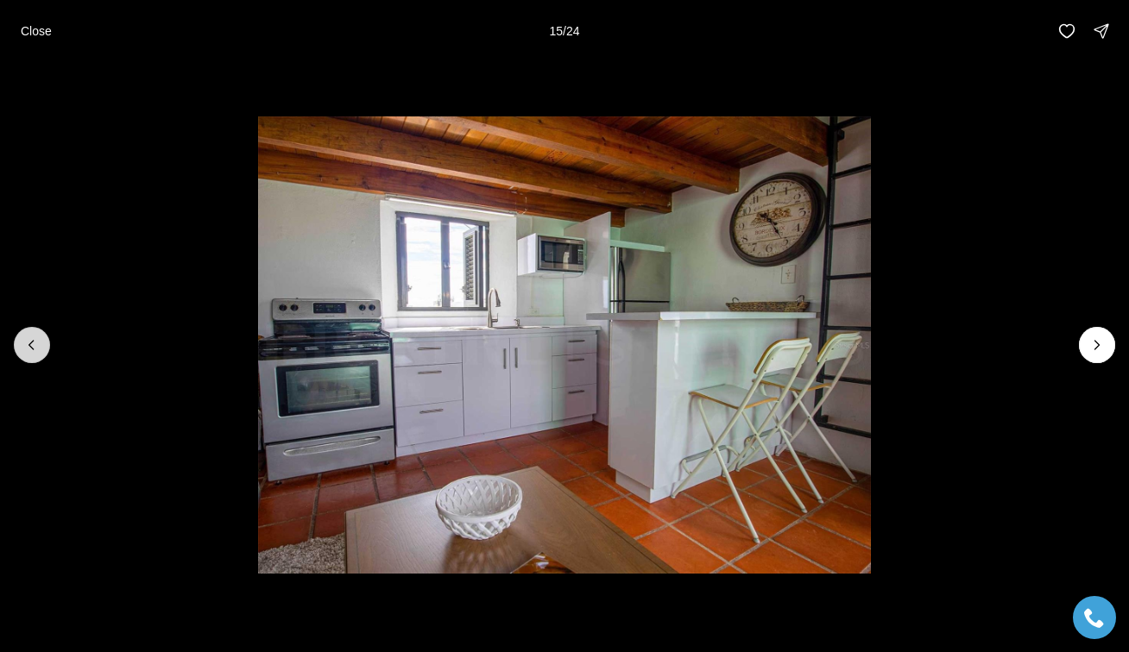
click at [36, 343] on icon "Previous slide" at bounding box center [31, 345] width 17 height 17
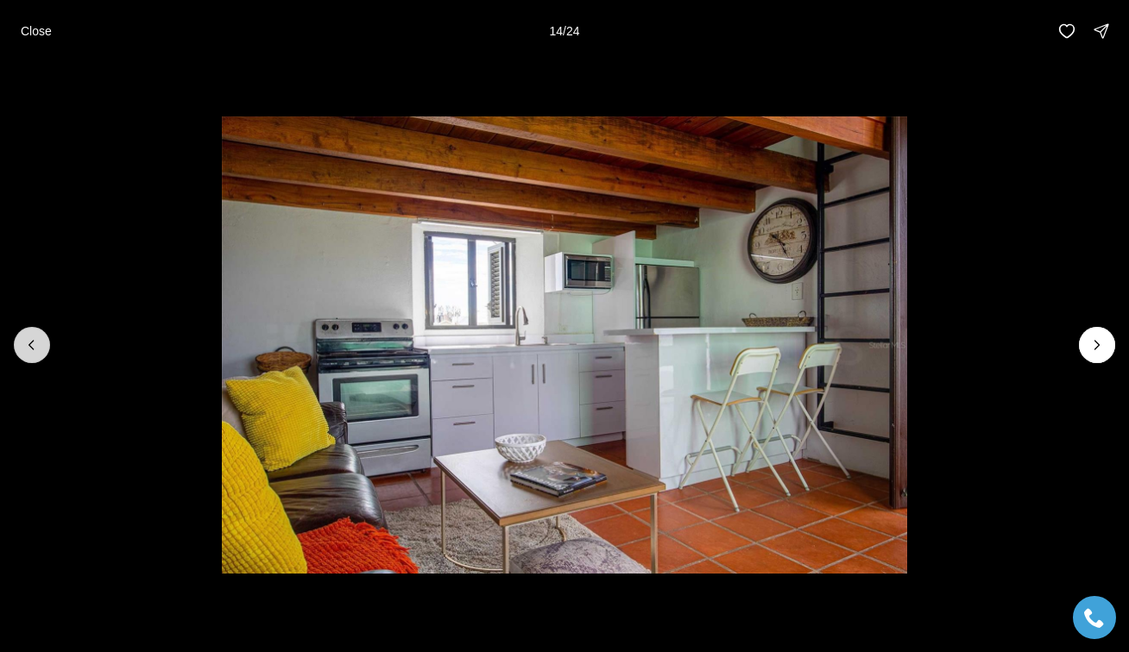
click at [36, 343] on icon "Previous slide" at bounding box center [31, 345] width 17 height 17
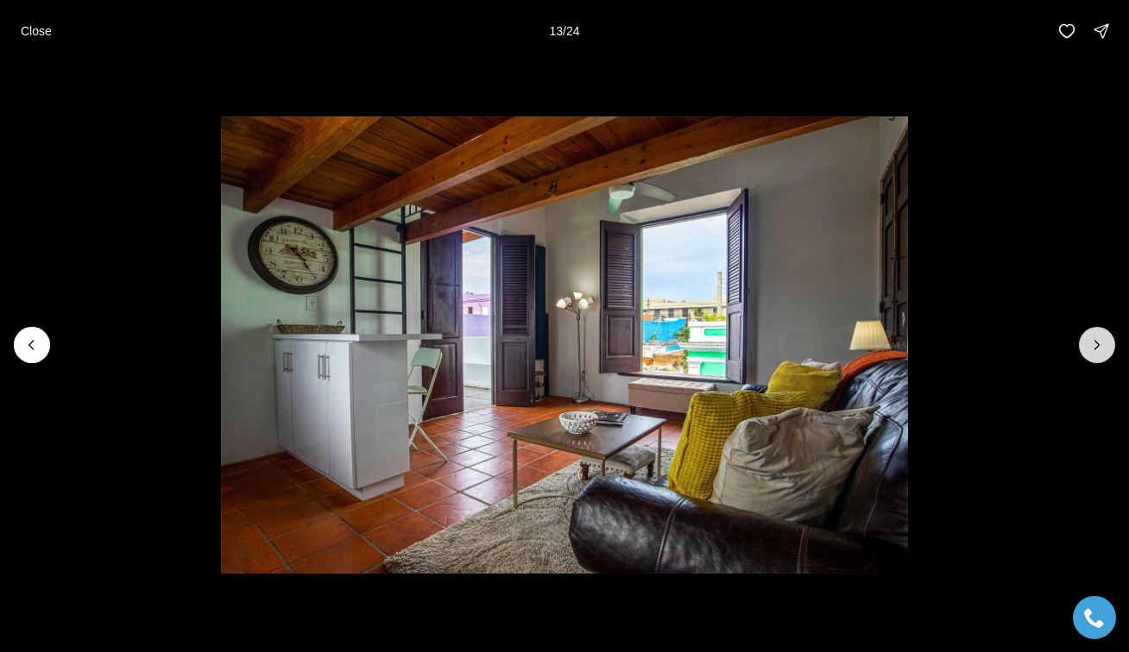
click at [1093, 341] on icon "Next slide" at bounding box center [1096, 345] width 17 height 17
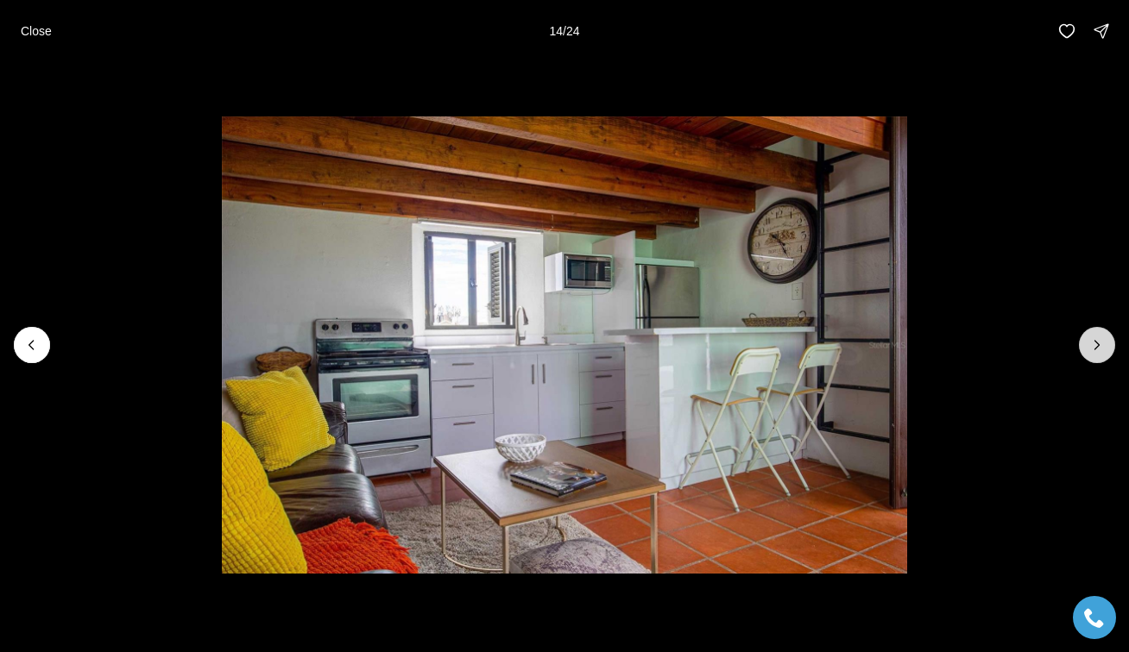
click at [1093, 341] on icon "Next slide" at bounding box center [1096, 345] width 17 height 17
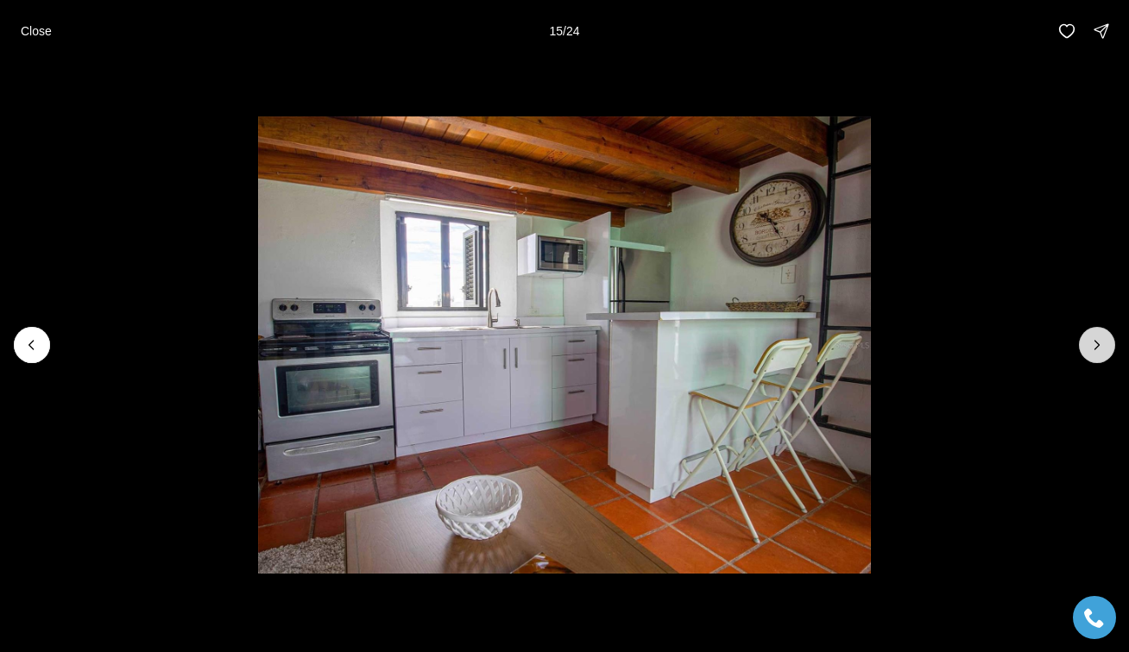
click at [1093, 341] on icon "Next slide" at bounding box center [1096, 345] width 17 height 17
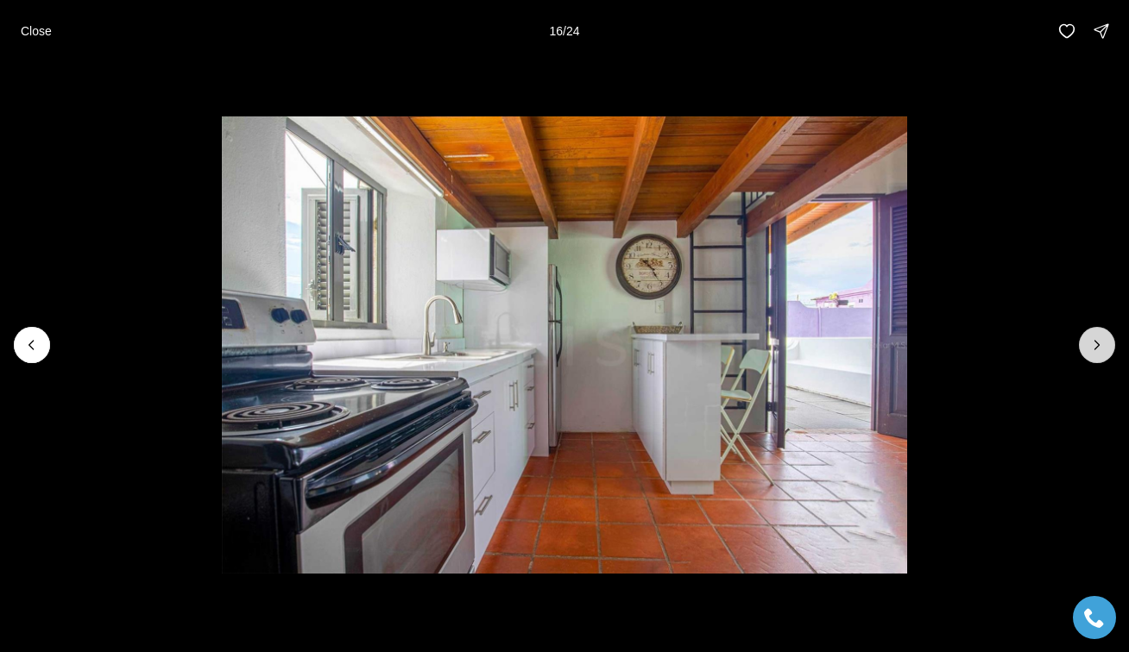
click at [1093, 341] on icon "Next slide" at bounding box center [1096, 345] width 17 height 17
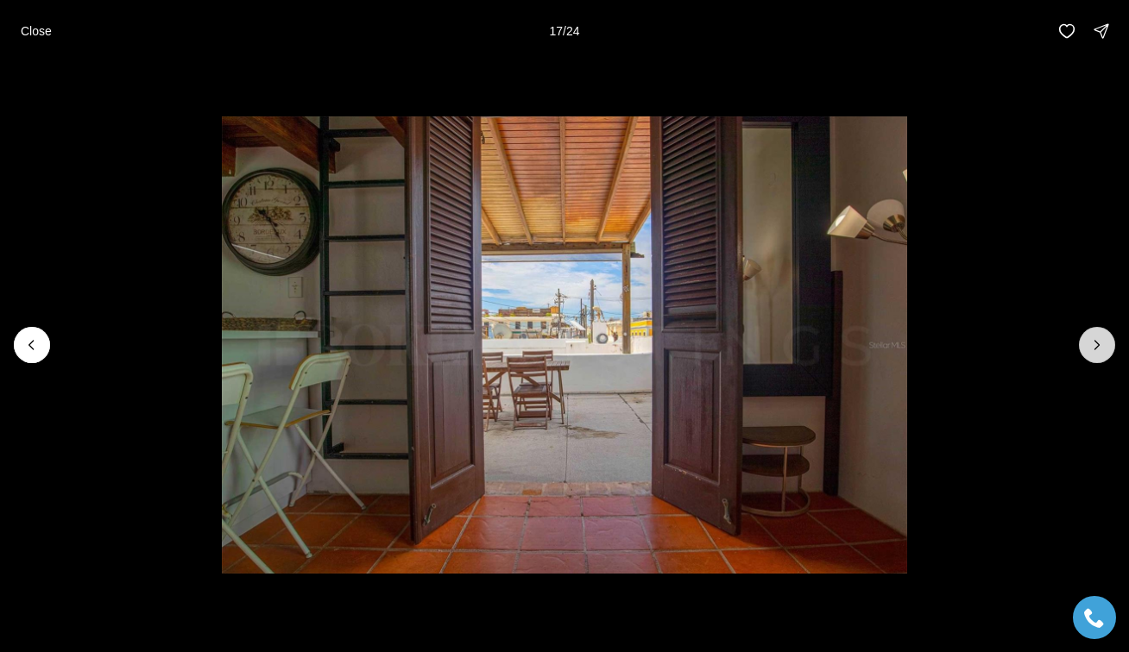
click at [1093, 341] on icon "Next slide" at bounding box center [1096, 345] width 17 height 17
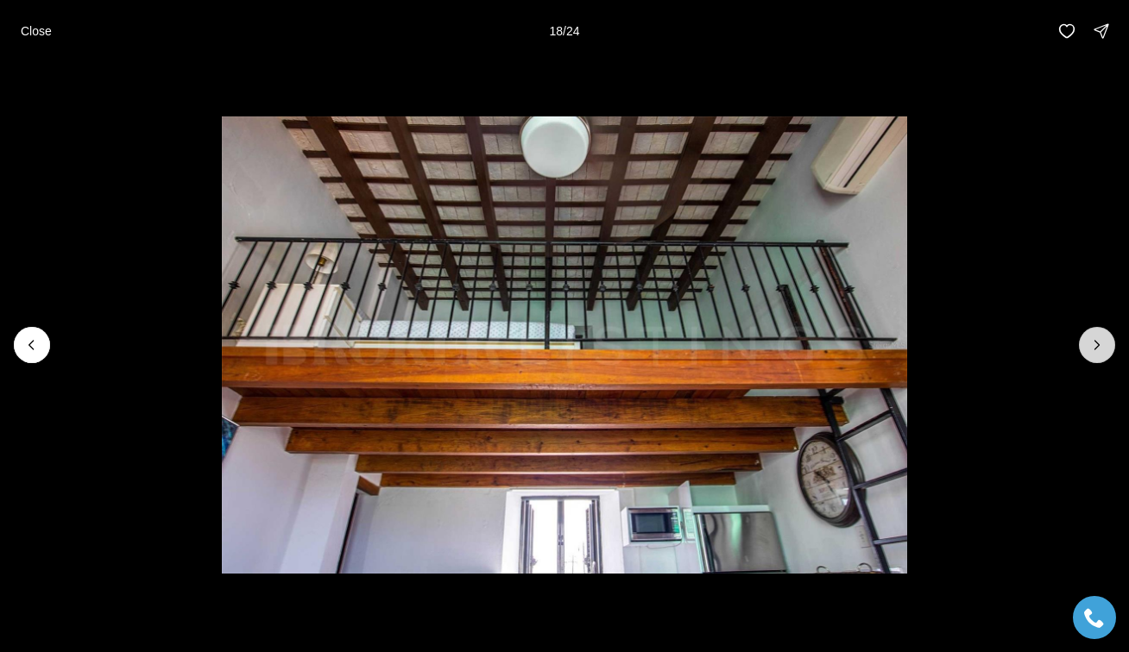
click at [1093, 341] on icon "Next slide" at bounding box center [1096, 345] width 17 height 17
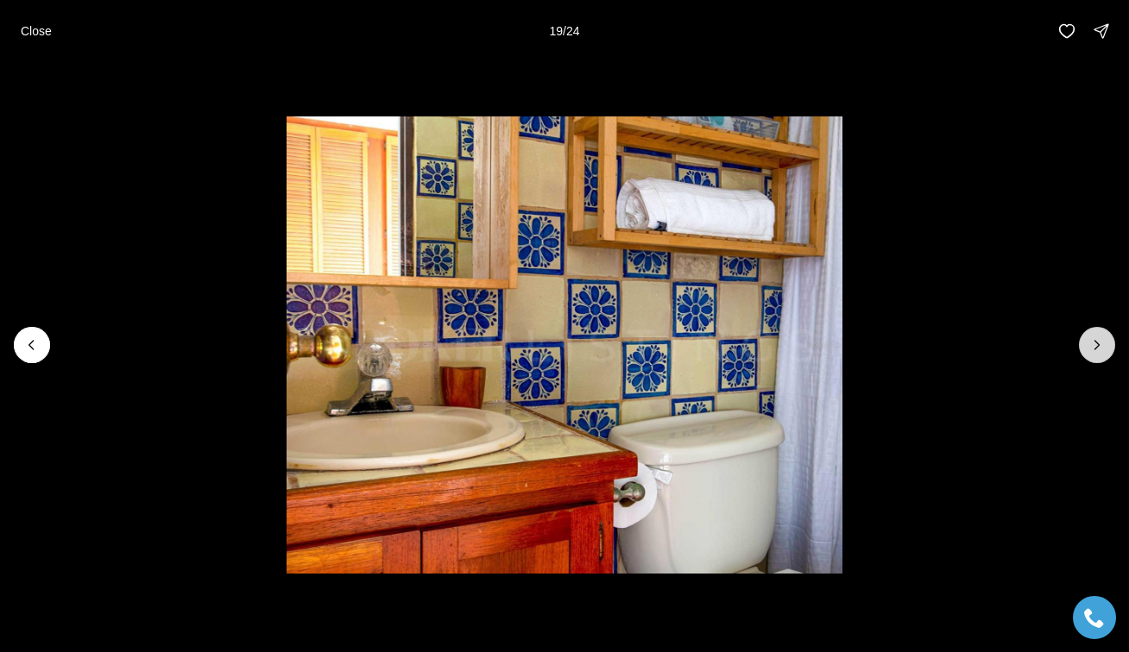
click at [1096, 341] on icon "Next slide" at bounding box center [1096, 345] width 17 height 17
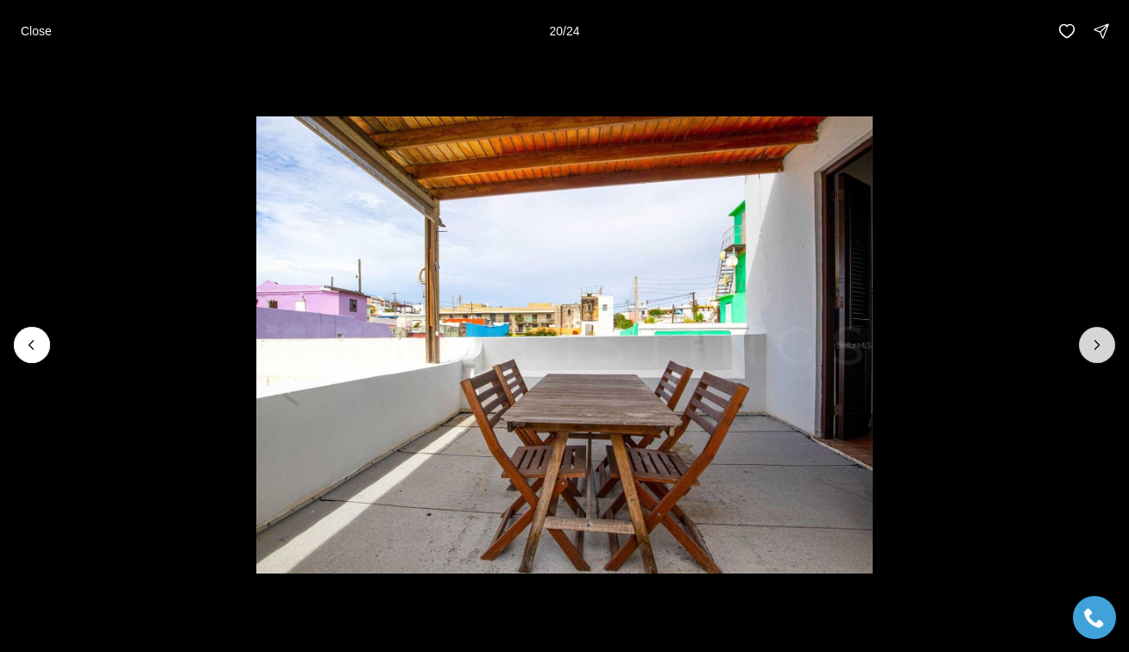
click at [1096, 341] on icon "Next slide" at bounding box center [1096, 345] width 17 height 17
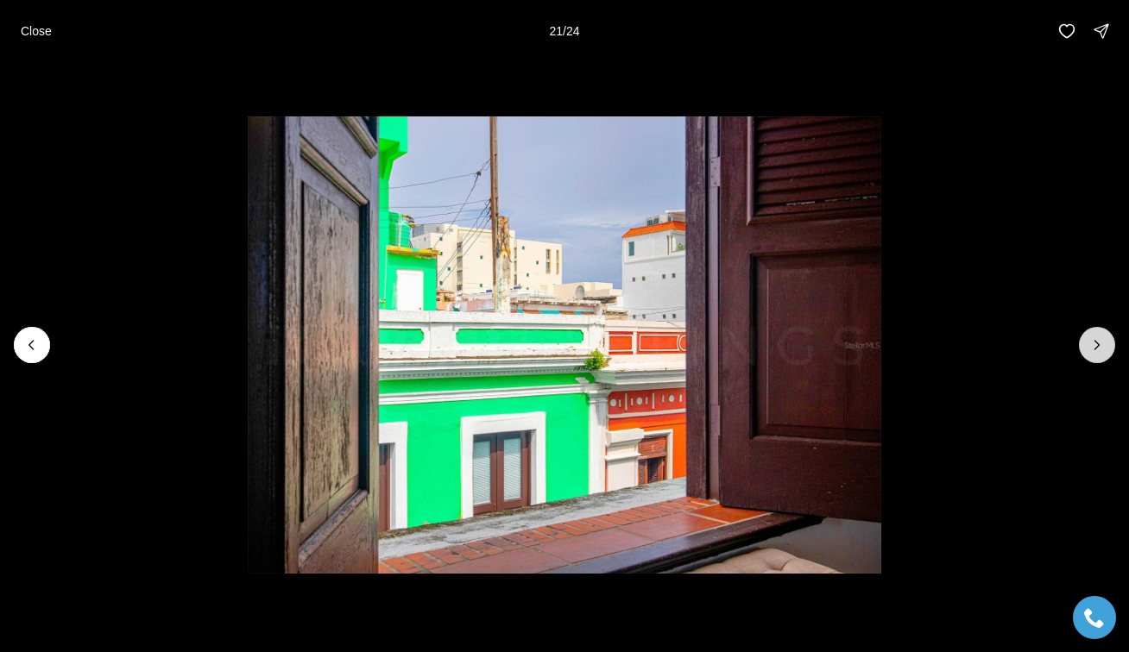
click at [1096, 341] on icon "Next slide" at bounding box center [1096, 345] width 17 height 17
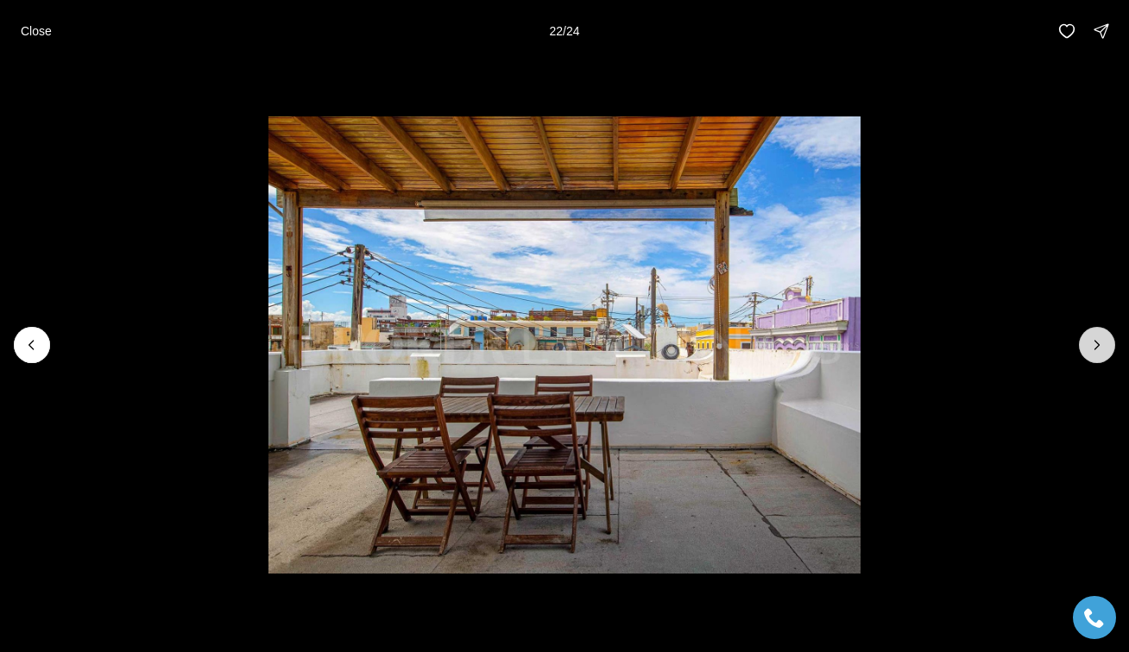
click at [1096, 341] on icon "Next slide" at bounding box center [1096, 345] width 17 height 17
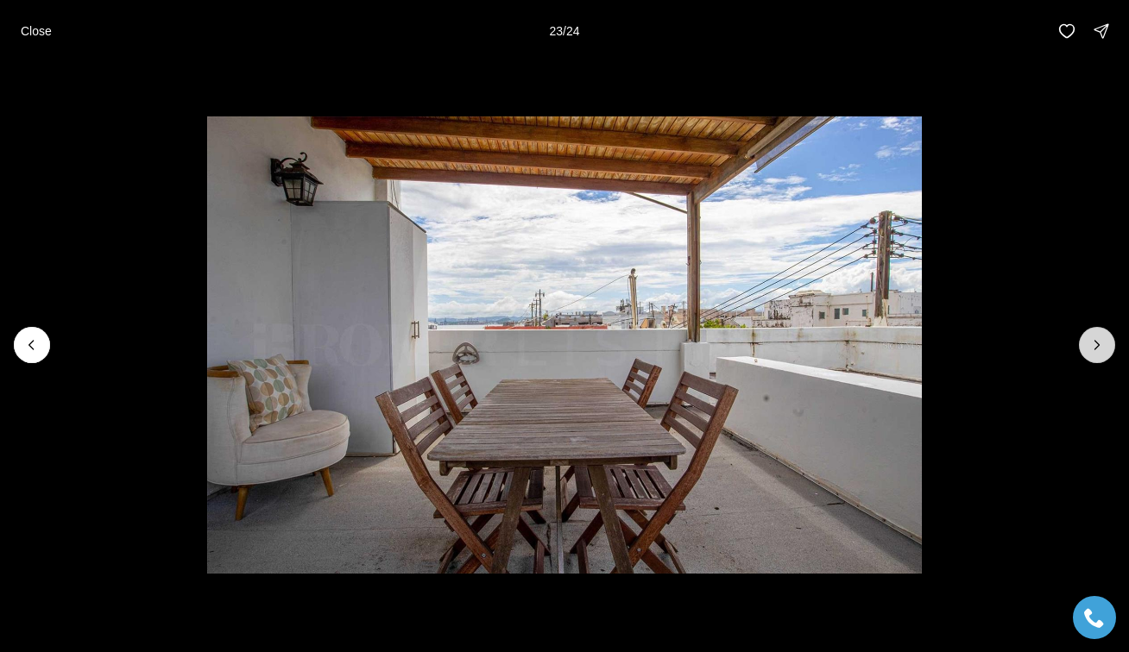
click at [1096, 341] on icon "Next slide" at bounding box center [1096, 345] width 17 height 17
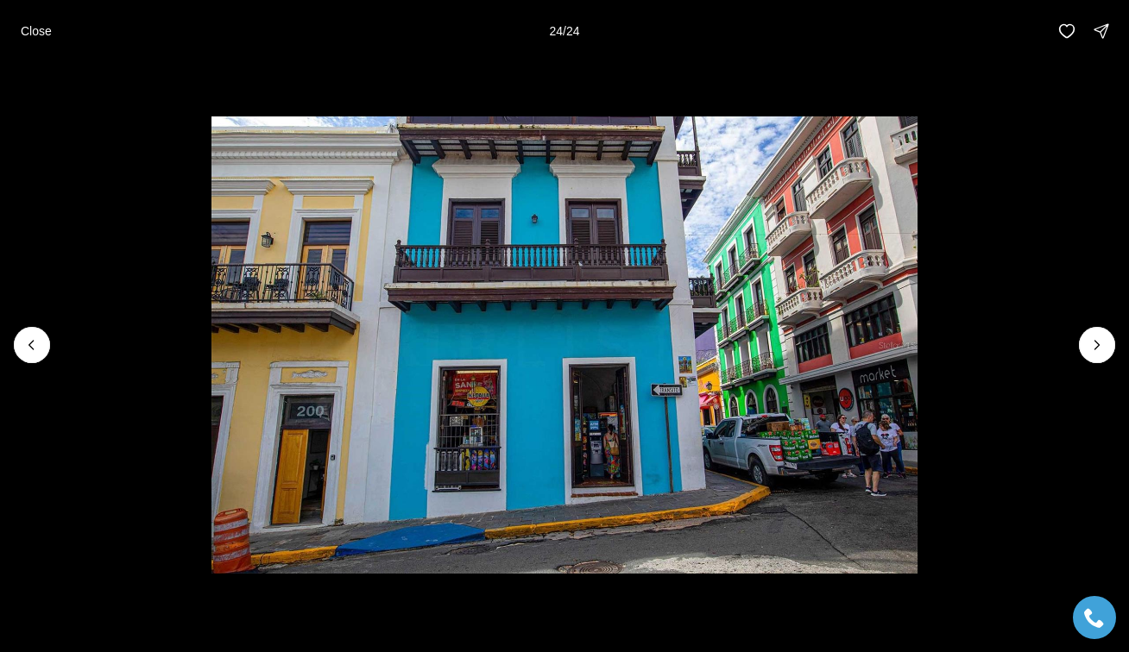
click at [1097, 341] on div at bounding box center [1097, 345] width 36 height 36
click at [1093, 350] on div at bounding box center [1097, 345] width 36 height 36
click at [49, 32] on p "Close" at bounding box center [36, 31] width 31 height 14
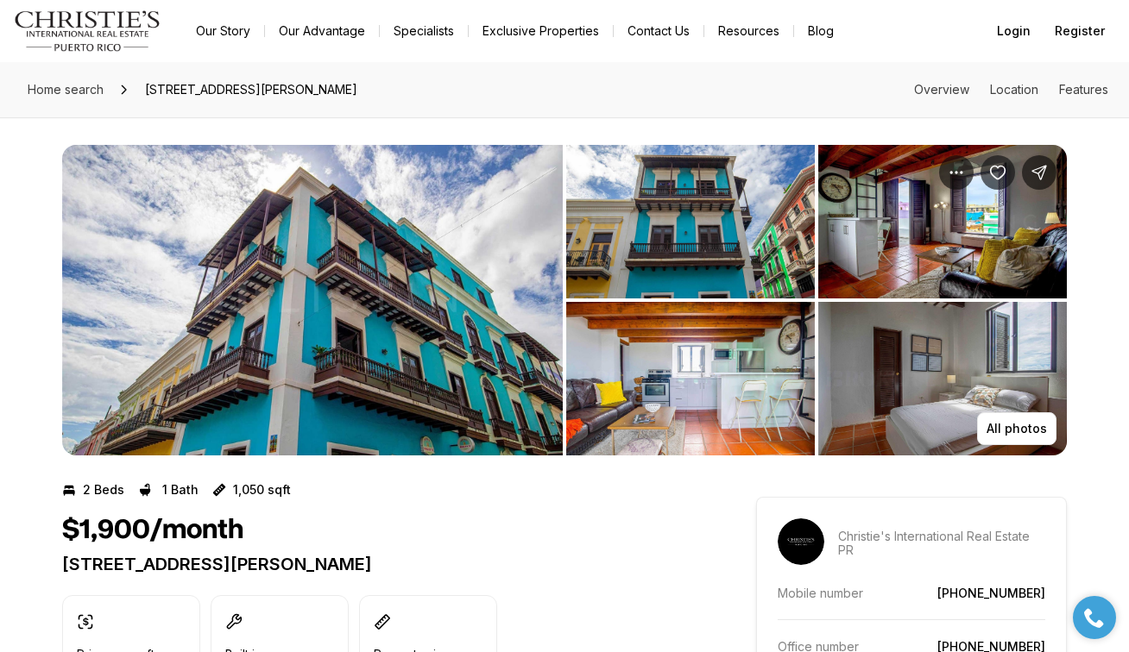
click at [392, 287] on img "View image gallery" at bounding box center [312, 300] width 501 height 311
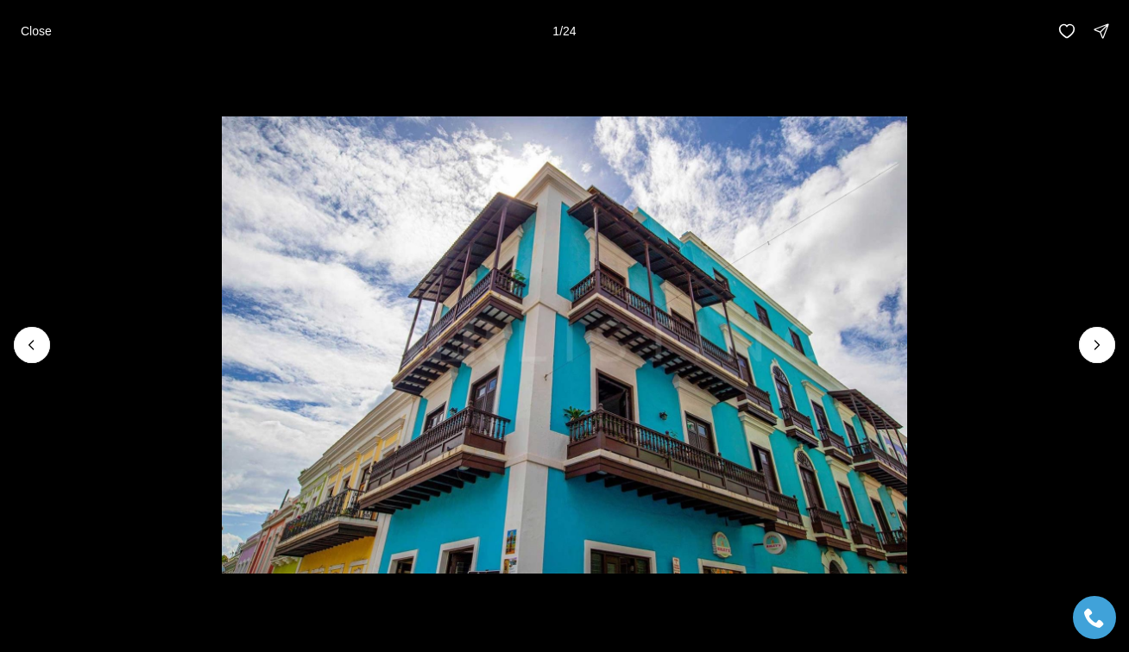
click at [840, 343] on img "1 of 24" at bounding box center [564, 344] width 685 height 456
click at [985, 342] on li "1 of 24" at bounding box center [564, 345] width 1129 height 566
click at [27, 35] on p "Close" at bounding box center [36, 31] width 31 height 14
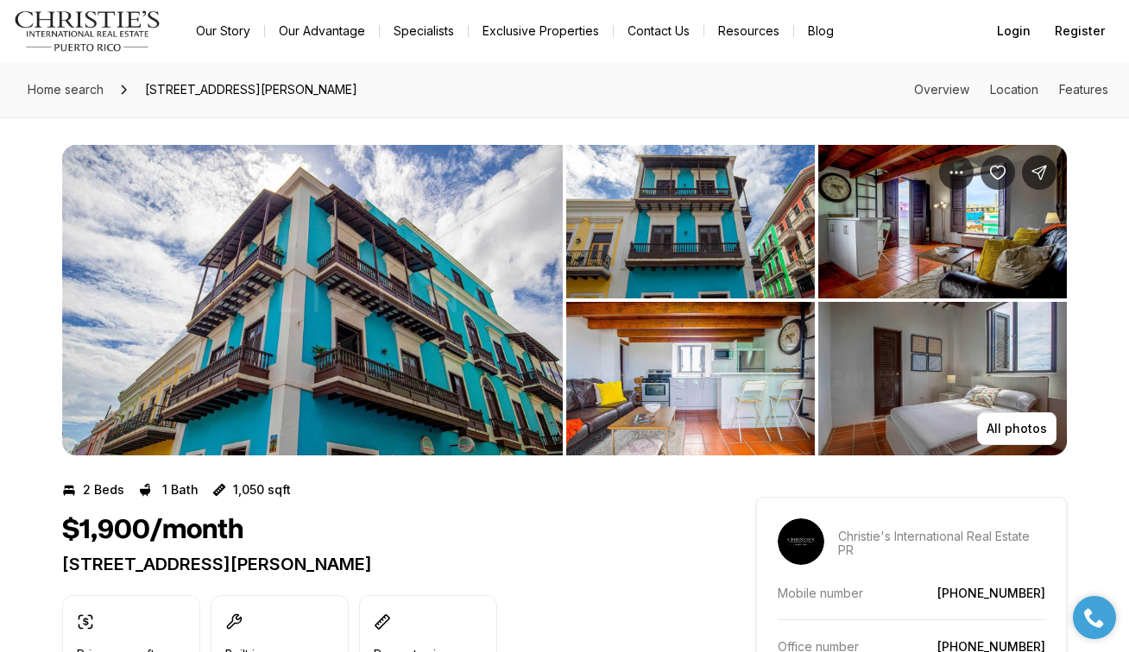
click at [749, 400] on img "View image gallery" at bounding box center [690, 379] width 249 height 154
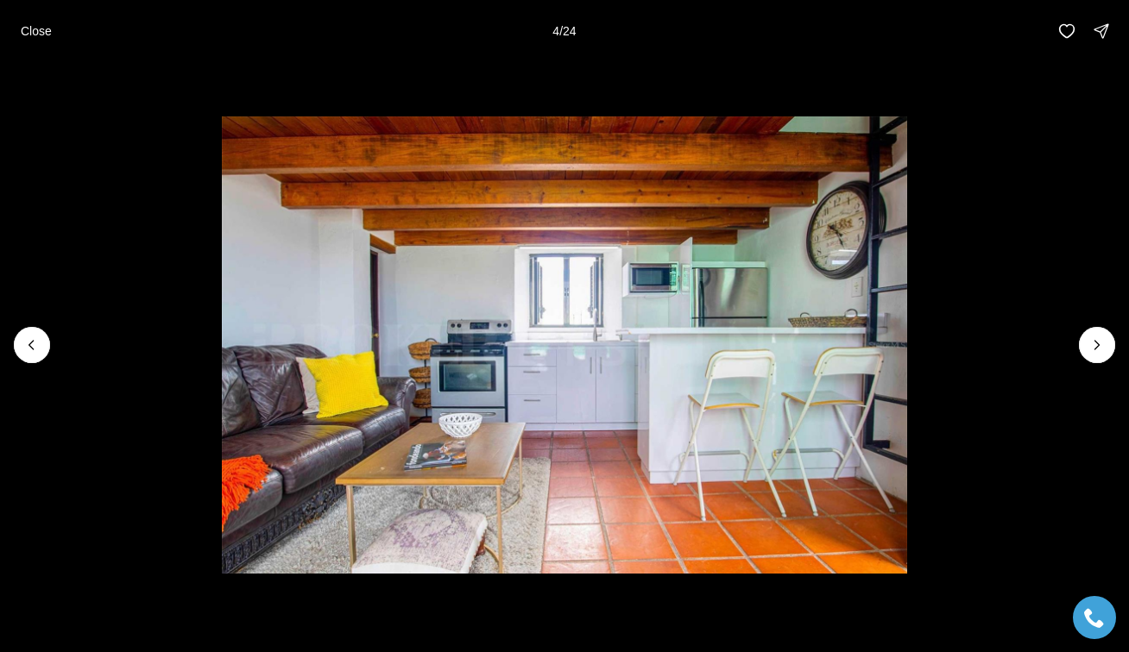
click at [1028, 264] on li "4 of 24" at bounding box center [564, 345] width 1129 height 566
click at [1109, 361] on li "4 of 24" at bounding box center [564, 345] width 1129 height 566
click at [1108, 354] on button "Next slide" at bounding box center [1097, 345] width 36 height 36
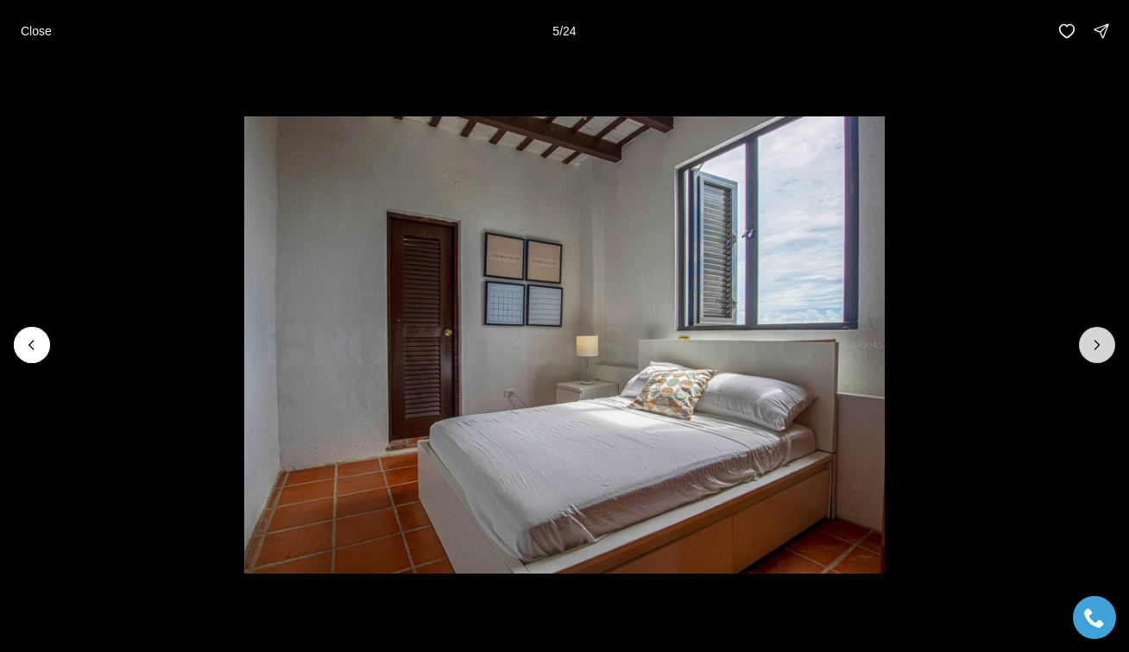
click at [1105, 348] on icon "Next slide" at bounding box center [1096, 345] width 17 height 17
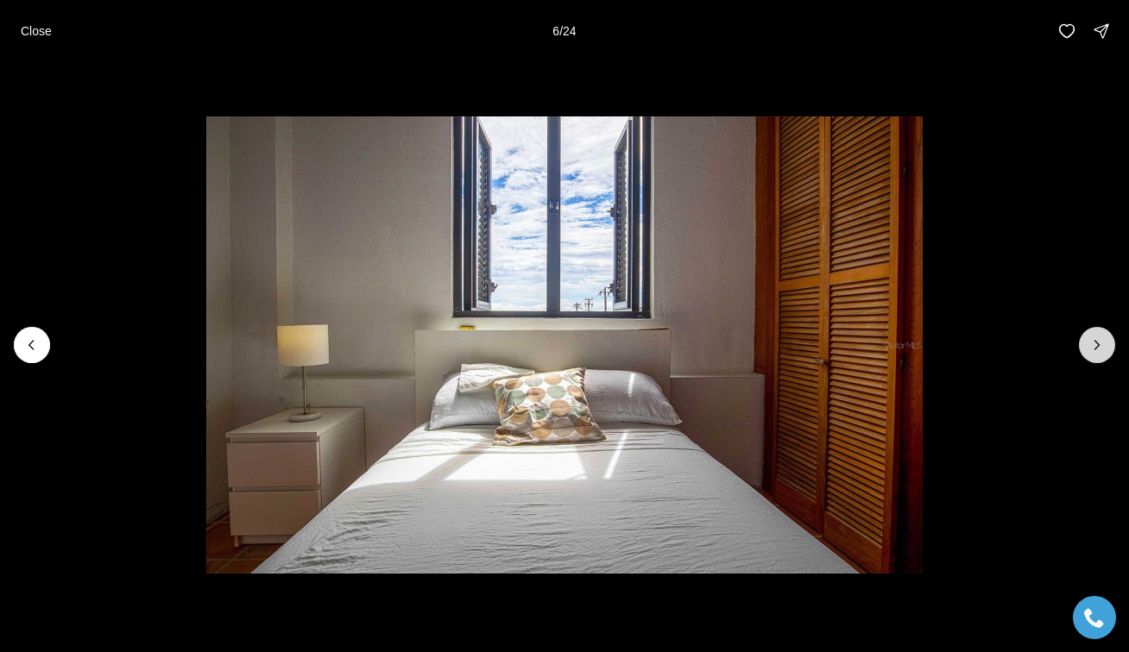
click at [1105, 348] on icon "Next slide" at bounding box center [1096, 345] width 17 height 17
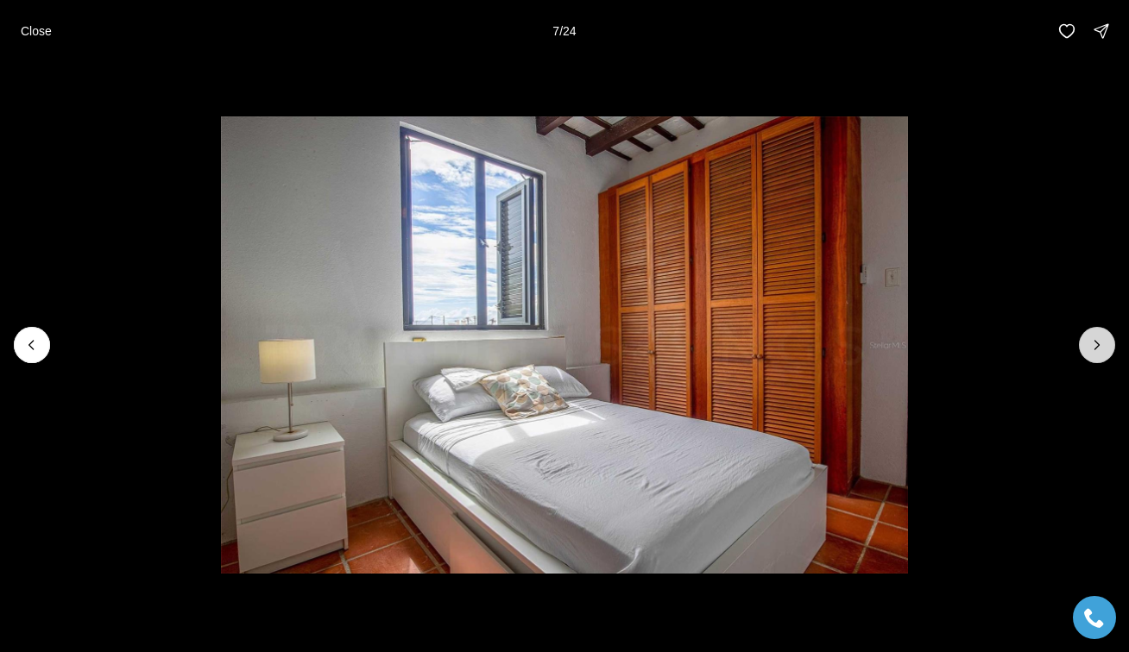
click at [1105, 348] on icon "Next slide" at bounding box center [1096, 345] width 17 height 17
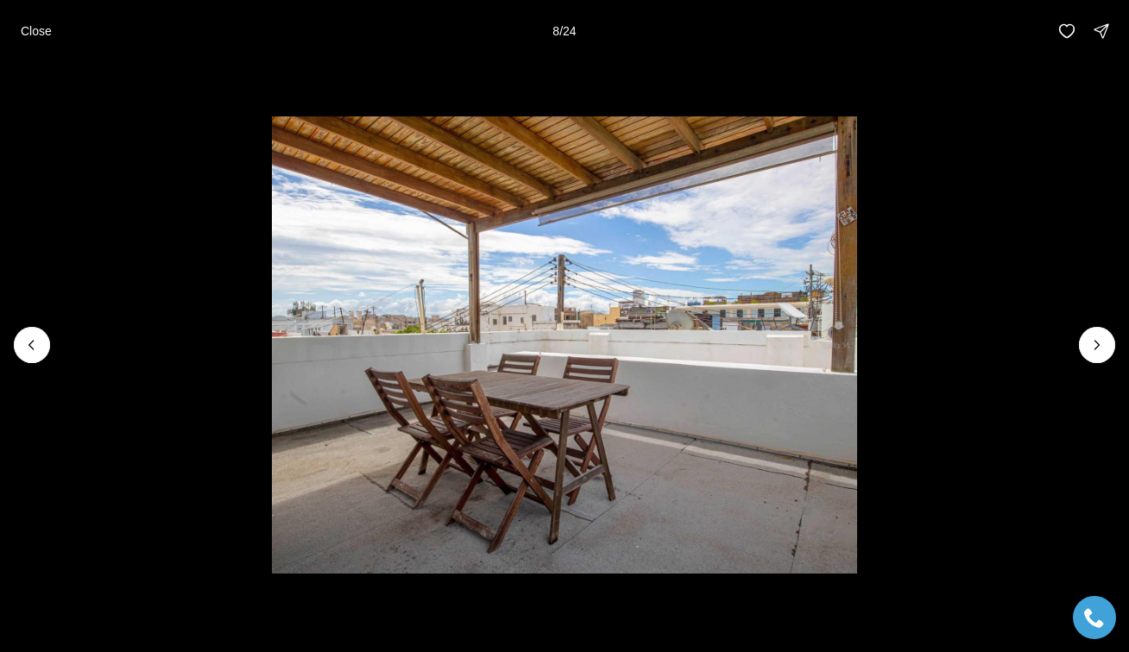
click at [24, 362] on li "8 of 24" at bounding box center [564, 345] width 1129 height 566
click at [27, 343] on icon "Previous slide" at bounding box center [31, 345] width 17 height 17
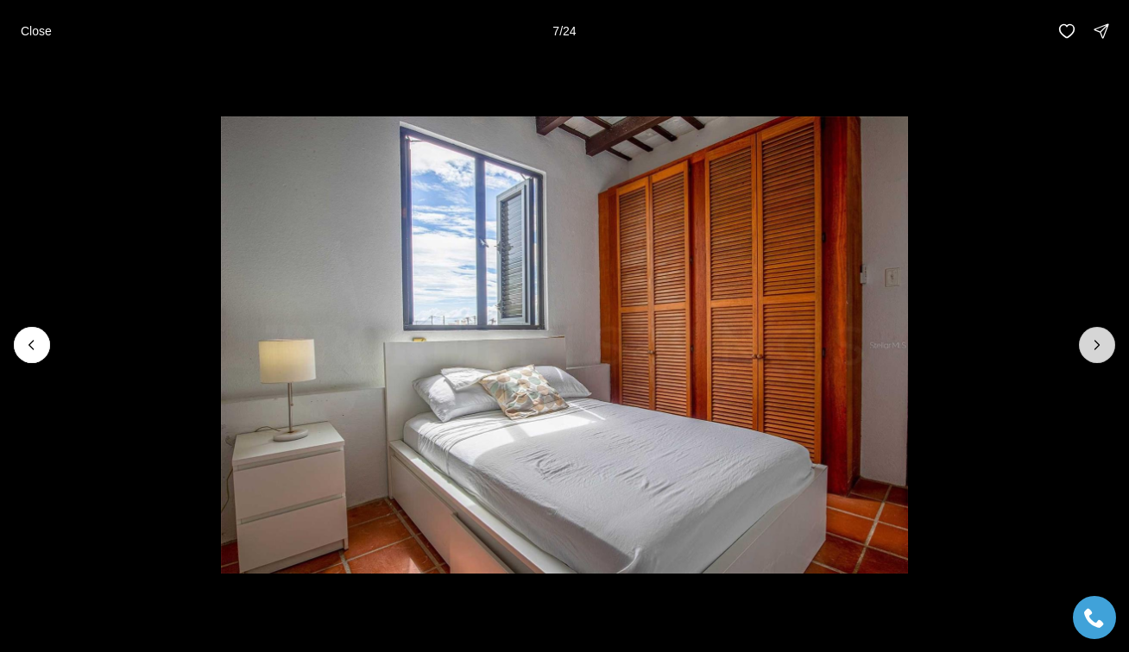
click at [1097, 349] on icon "Next slide" at bounding box center [1096, 345] width 17 height 17
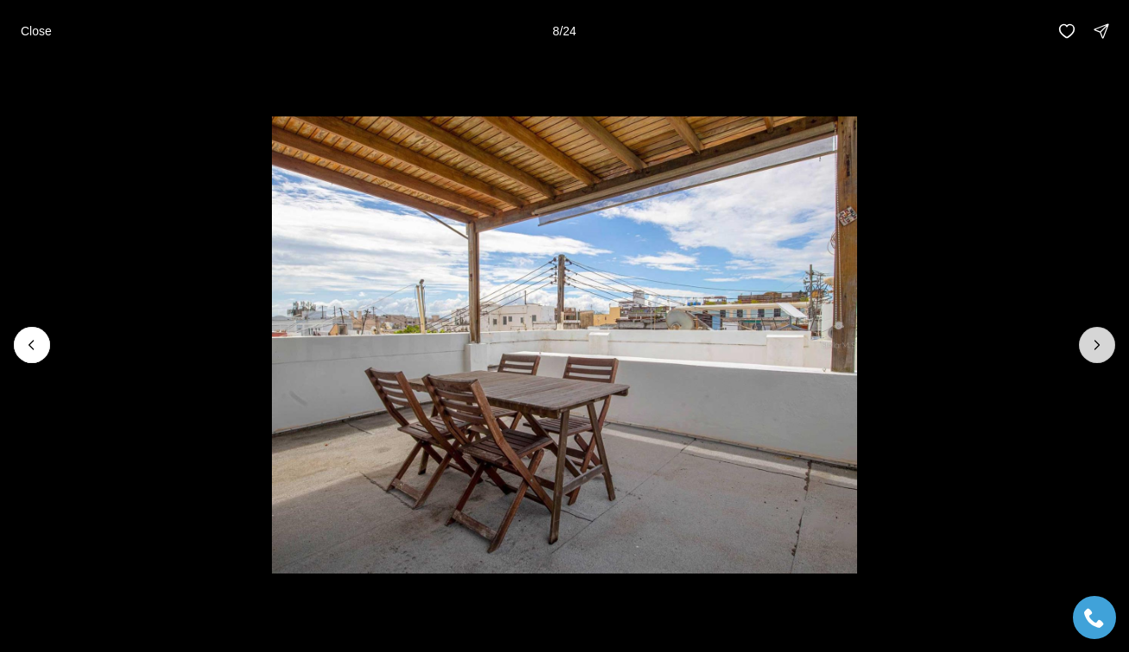
click at [1097, 349] on icon "Next slide" at bounding box center [1096, 345] width 17 height 17
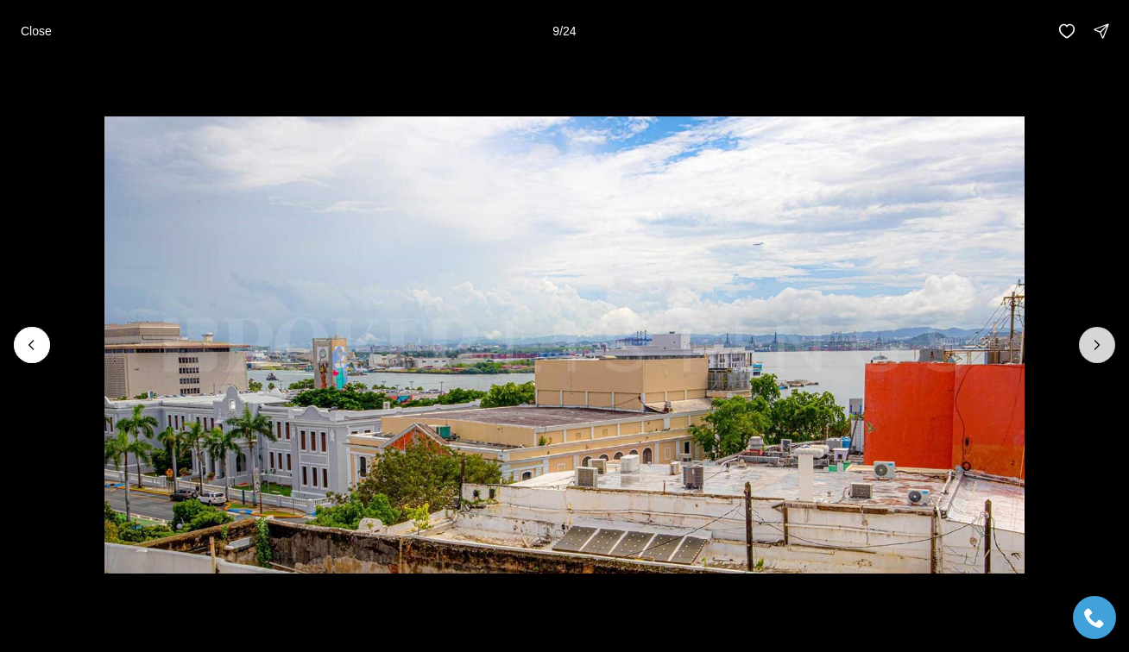
click at [1097, 349] on icon "Next slide" at bounding box center [1096, 345] width 17 height 17
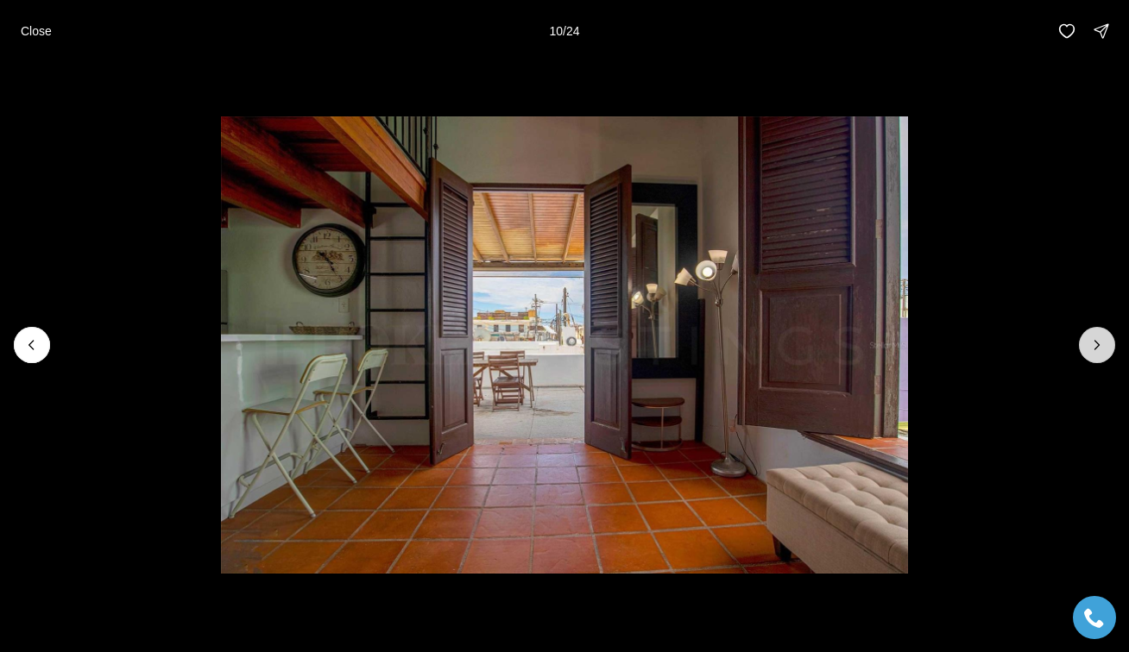
click at [1097, 349] on icon "Next slide" at bounding box center [1096, 345] width 17 height 17
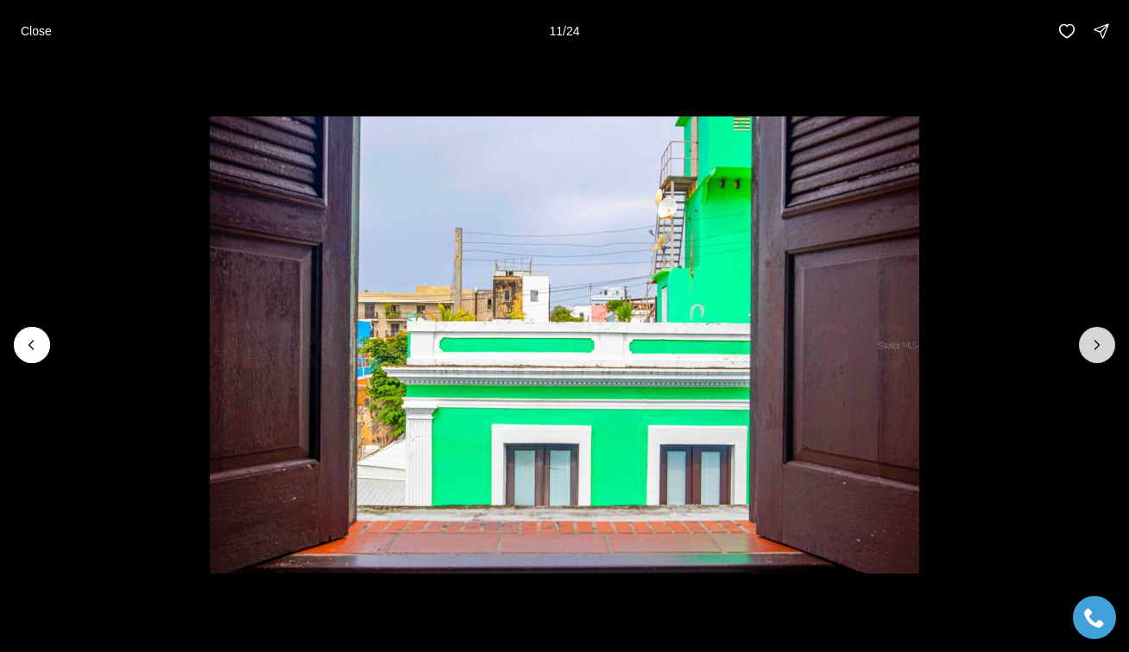
click at [1097, 349] on icon "Next slide" at bounding box center [1096, 345] width 17 height 17
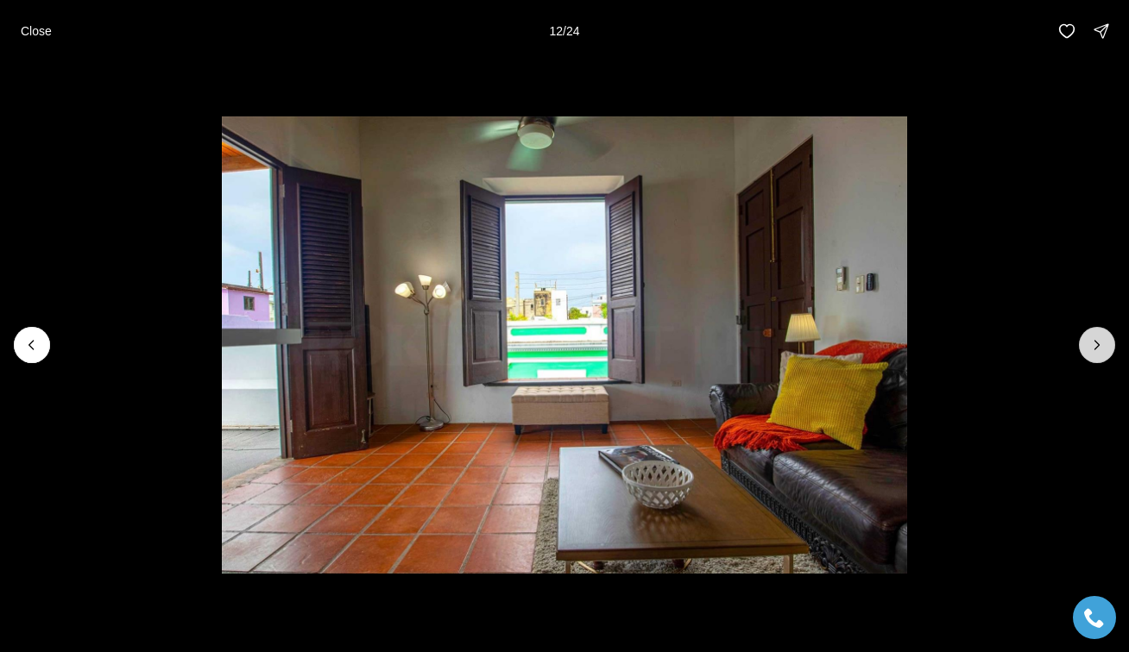
click at [1097, 349] on icon "Next slide" at bounding box center [1096, 345] width 17 height 17
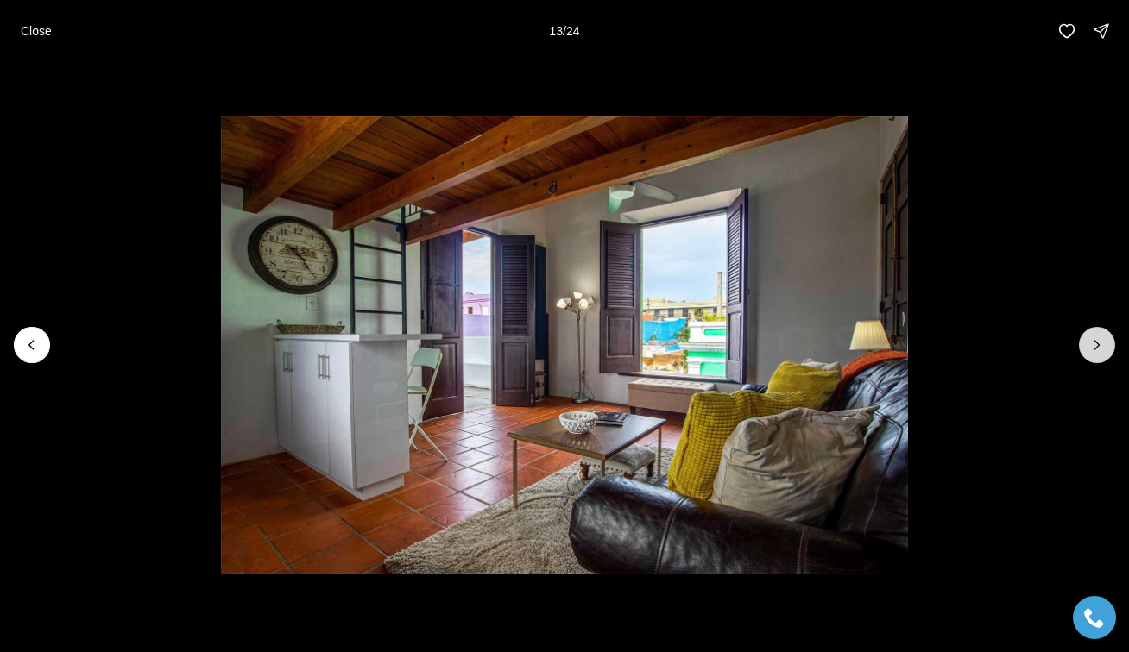
click at [1099, 345] on icon "Next slide" at bounding box center [1097, 345] width 4 height 9
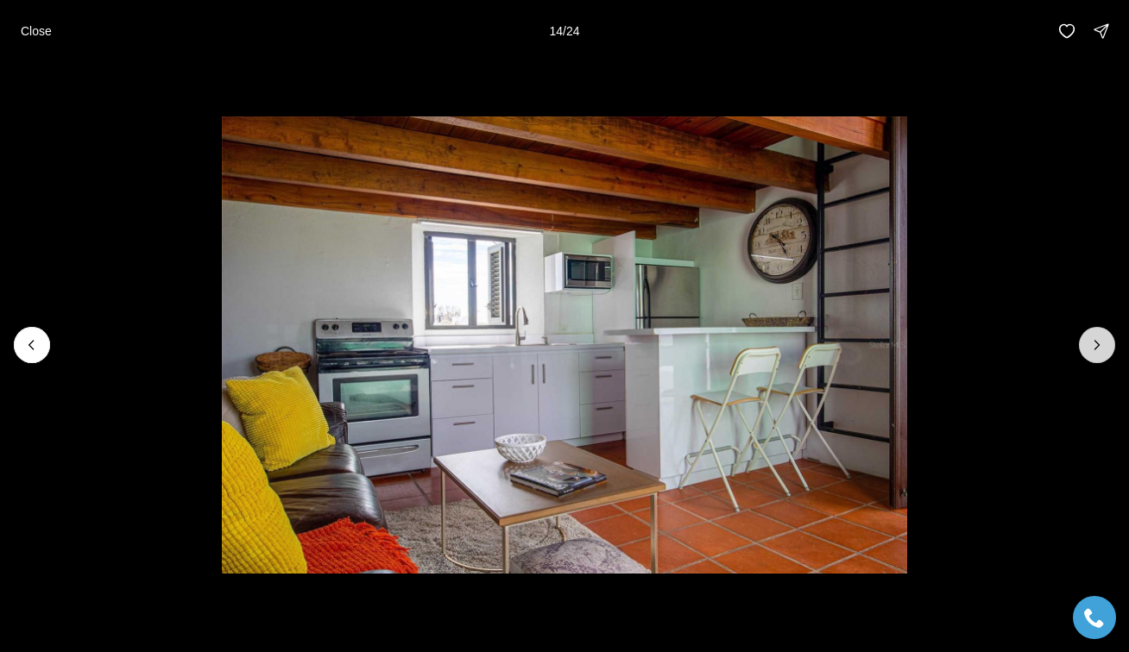
click at [1099, 348] on icon "Next slide" at bounding box center [1096, 345] width 17 height 17
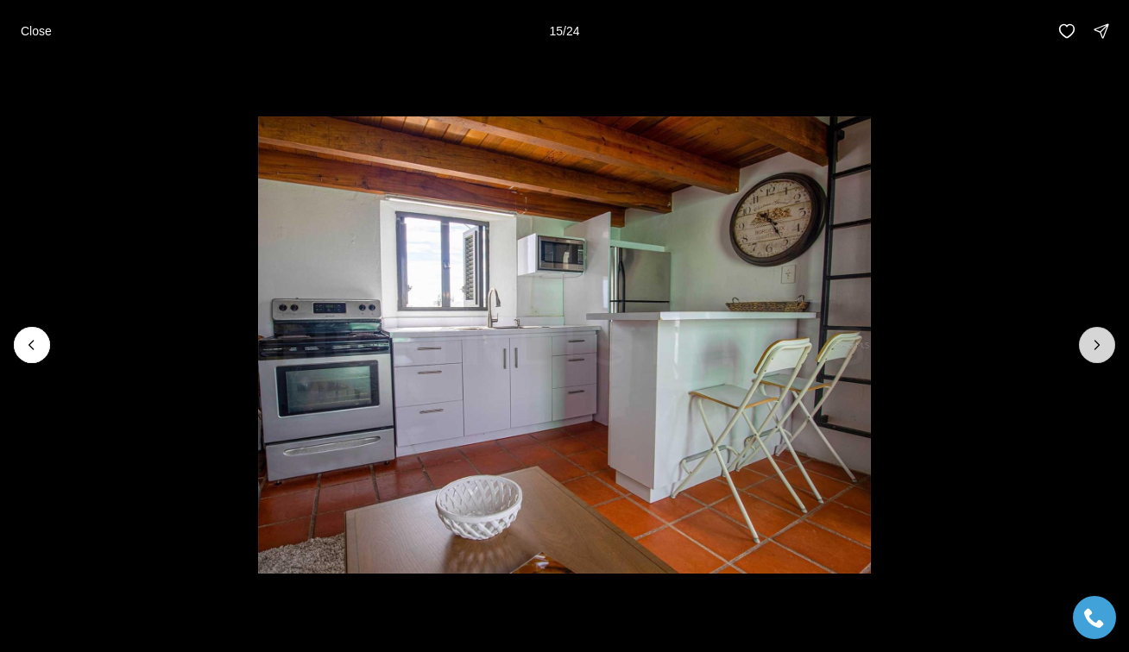
click at [1099, 348] on icon "Next slide" at bounding box center [1096, 345] width 17 height 17
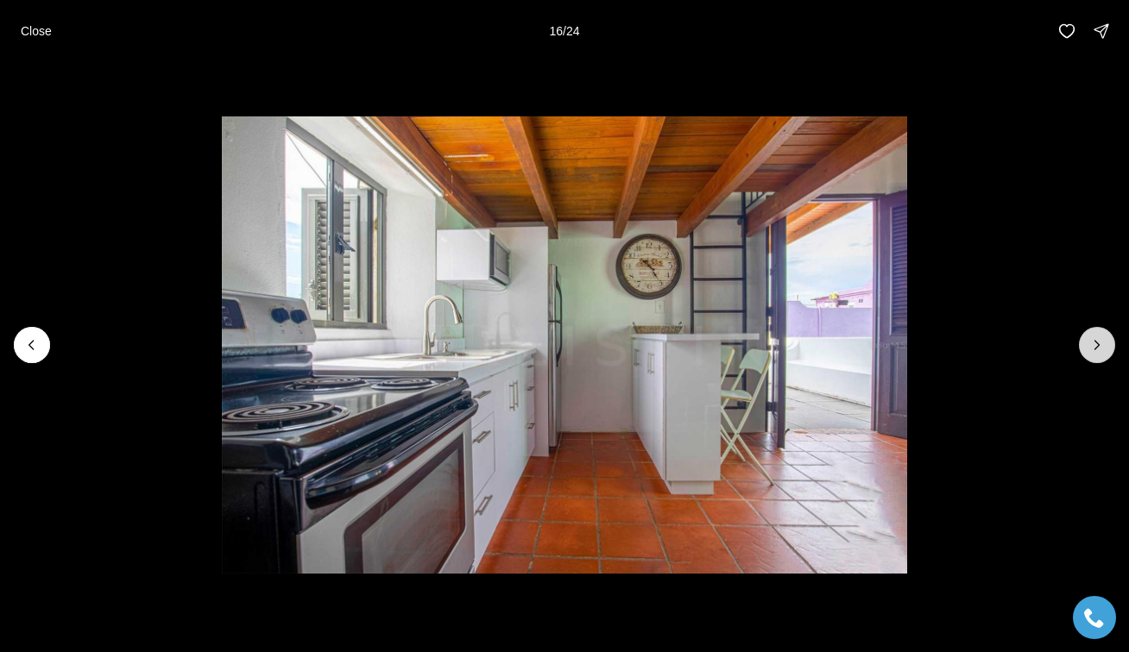
click at [1099, 348] on icon "Next slide" at bounding box center [1096, 345] width 17 height 17
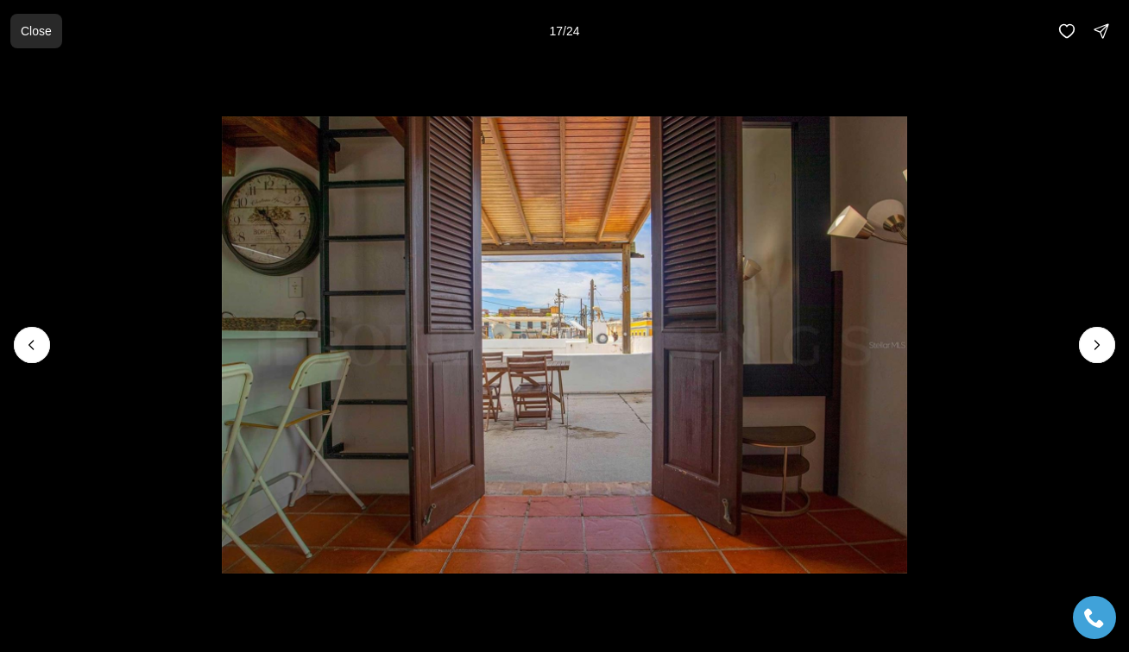
click at [34, 26] on p "Close" at bounding box center [36, 31] width 31 height 14
